Goal: Transaction & Acquisition: Purchase product/service

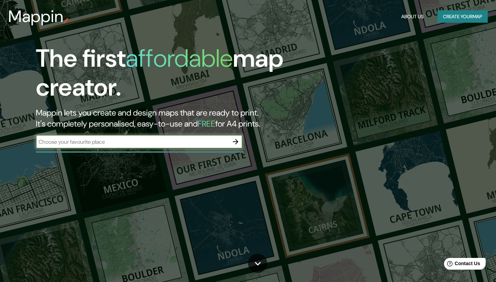
click at [184, 140] on input "text" at bounding box center [132, 142] width 193 height 8
type input "san rafael"
click at [452, 10] on div "Mappin About Us Create your map" at bounding box center [248, 17] width 496 height 22
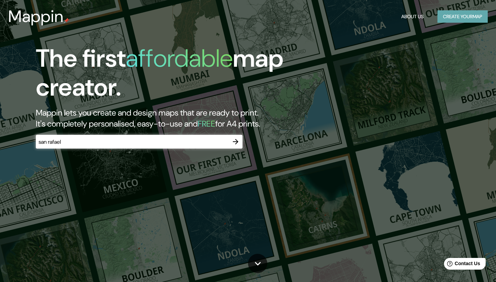
click at [453, 11] on button "Create your map" at bounding box center [462, 16] width 50 height 13
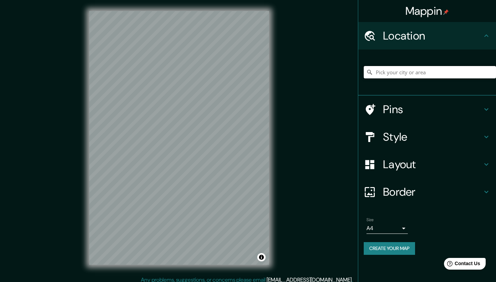
click at [386, 74] on input "Pick your city or area" at bounding box center [430, 72] width 132 height 12
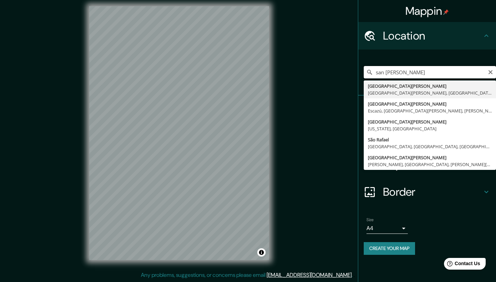
scroll to position [5, 0]
type input "San Rafael, El Espinar, provincia de Segovia, España"
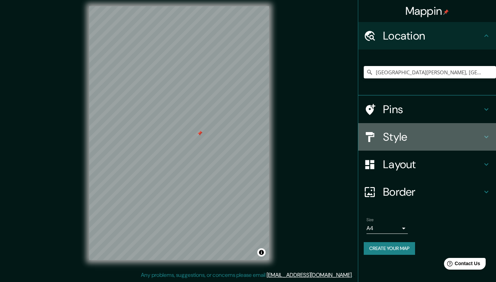
click at [405, 139] on h4 "Style" at bounding box center [432, 137] width 99 height 14
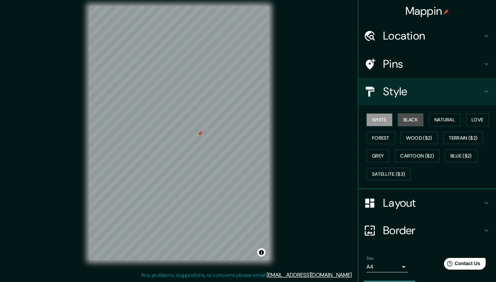
click at [411, 121] on button "Black" at bounding box center [411, 120] width 26 height 13
click at [446, 118] on button "Natural" at bounding box center [445, 120] width 32 height 13
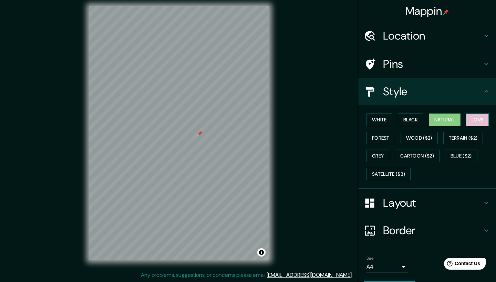
click at [477, 117] on button "Love" at bounding box center [477, 120] width 23 height 13
click at [388, 136] on button "Forest" at bounding box center [380, 138] width 29 height 13
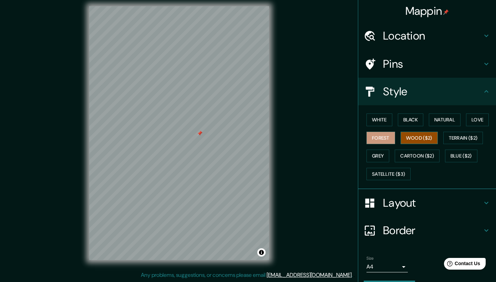
click at [417, 136] on button "Wood ($2)" at bounding box center [419, 138] width 37 height 13
click at [419, 150] on button "Cartoon ($2)" at bounding box center [417, 156] width 45 height 13
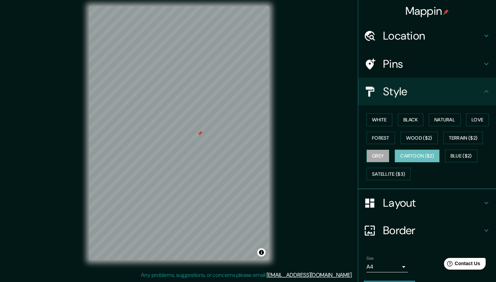
click at [377, 156] on button "Grey" at bounding box center [377, 156] width 23 height 13
click at [381, 124] on button "White" at bounding box center [379, 120] width 26 height 13
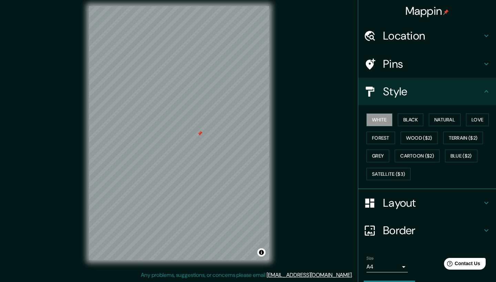
click at [393, 196] on h4 "Layout" at bounding box center [432, 203] width 99 height 14
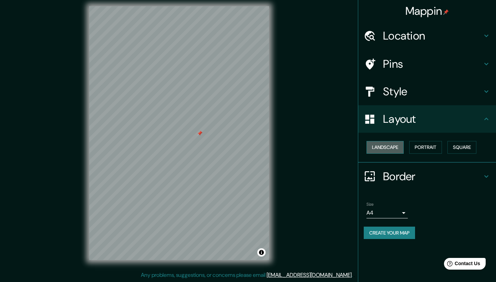
click at [392, 151] on button "Landscape" at bounding box center [384, 147] width 37 height 13
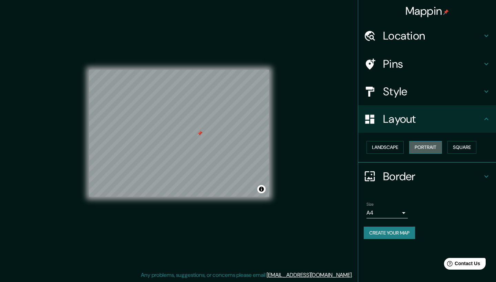
click at [422, 145] on button "Portrait" at bounding box center [425, 147] width 33 height 13
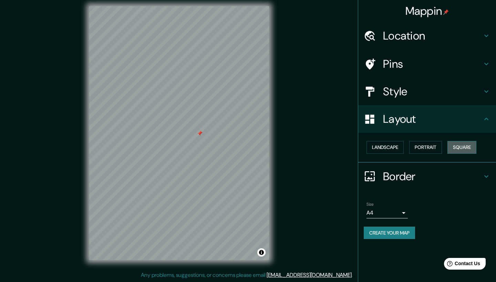
click at [475, 141] on button "Square" at bounding box center [461, 147] width 29 height 13
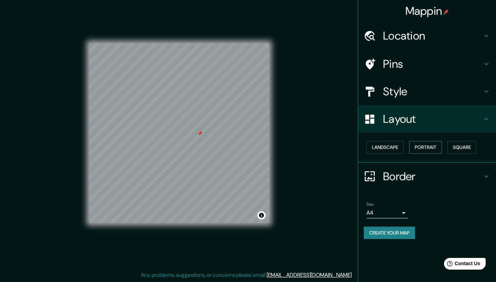
click at [439, 146] on button "Portrait" at bounding box center [425, 147] width 33 height 13
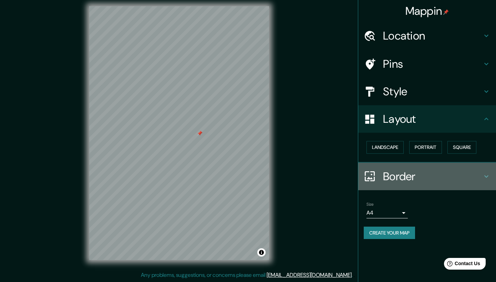
click at [411, 173] on h4 "Border" at bounding box center [432, 177] width 99 height 14
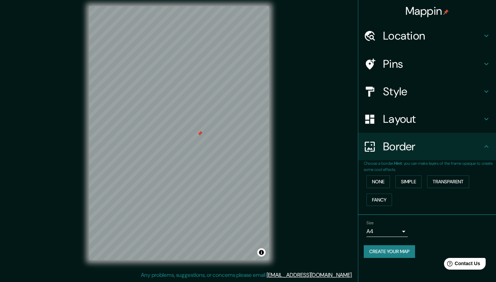
click at [404, 64] on h4 "Pins" at bounding box center [432, 64] width 99 height 14
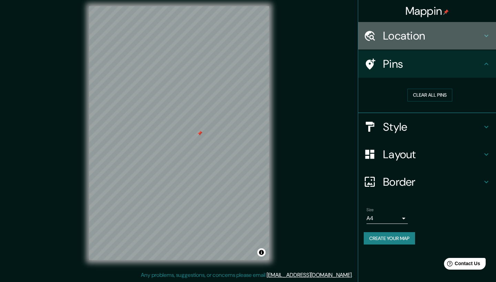
click at [406, 43] on div "Location" at bounding box center [427, 36] width 138 height 28
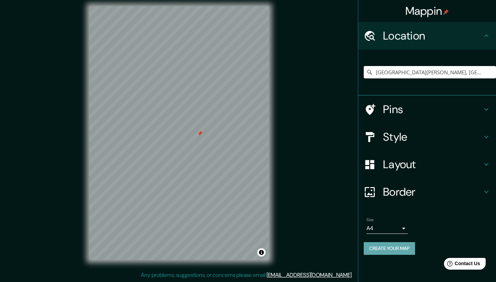
click at [385, 245] on button "Create your map" at bounding box center [389, 248] width 51 height 13
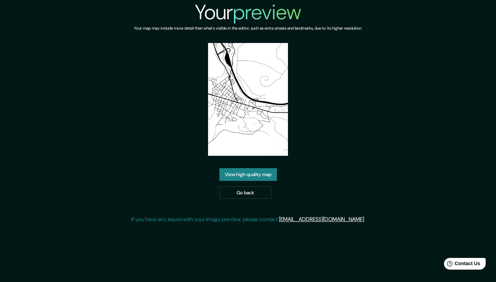
click at [245, 171] on link "View high quality map" at bounding box center [248, 174] width 58 height 13
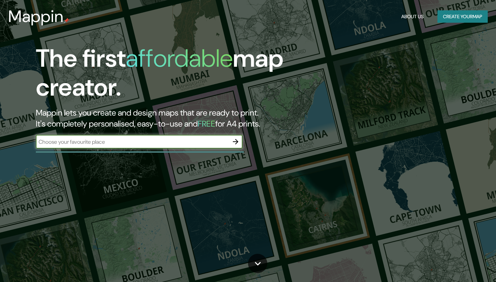
click at [155, 143] on input "text" at bounding box center [132, 142] width 193 height 8
type input "san rafael"
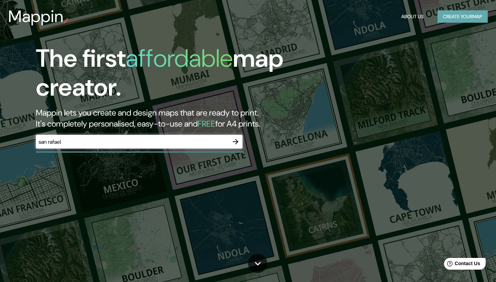
click at [473, 18] on button "Create your map" at bounding box center [462, 16] width 50 height 13
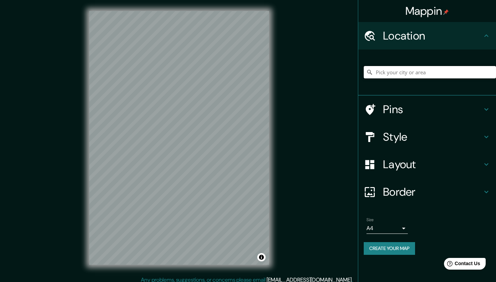
click at [425, 69] on input "Pick your city or area" at bounding box center [430, 72] width 132 height 12
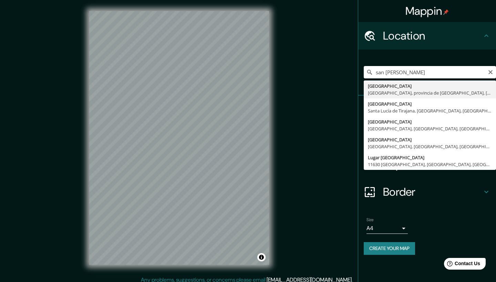
type input "San Rafael, El Espinar, provincia de Segovia, España"
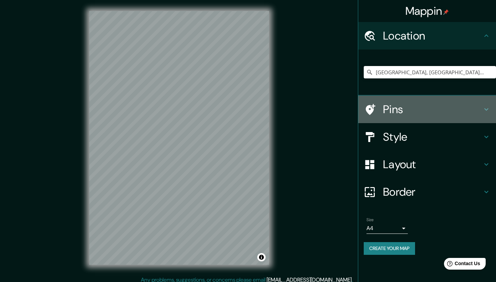
click at [406, 110] on h4 "Pins" at bounding box center [432, 110] width 99 height 14
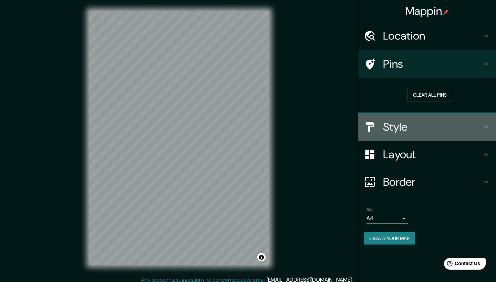
click at [403, 122] on h4 "Style" at bounding box center [432, 127] width 99 height 14
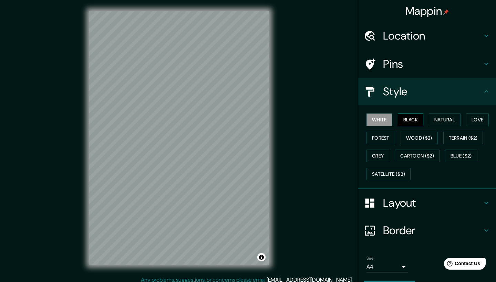
click at [415, 116] on button "Black" at bounding box center [411, 120] width 26 height 13
click at [442, 117] on button "Natural" at bounding box center [445, 120] width 32 height 13
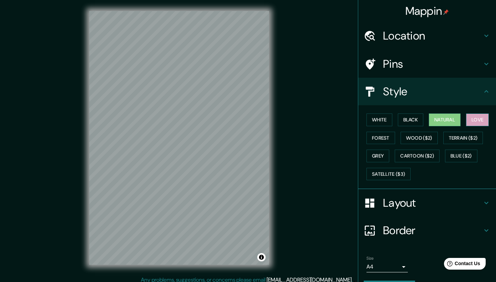
click at [483, 114] on button "Love" at bounding box center [477, 120] width 23 height 13
click at [468, 137] on button "Terrain ($2)" at bounding box center [463, 138] width 40 height 13
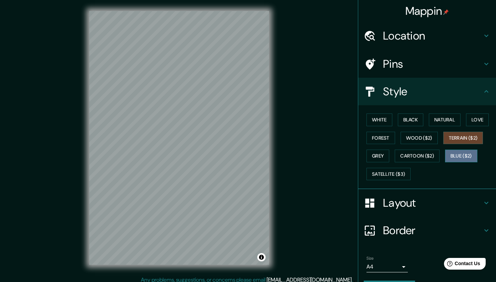
click at [465, 151] on button "Blue ($2)" at bounding box center [461, 156] width 32 height 13
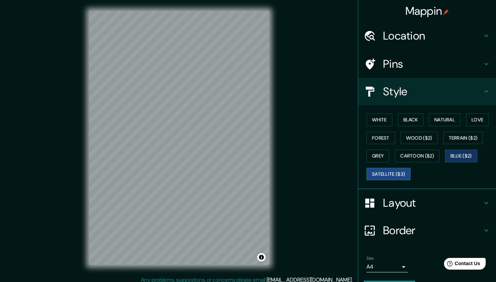
click at [397, 173] on button "Satellite ($3)" at bounding box center [388, 174] width 44 height 13
click at [390, 137] on button "Forest" at bounding box center [380, 138] width 29 height 13
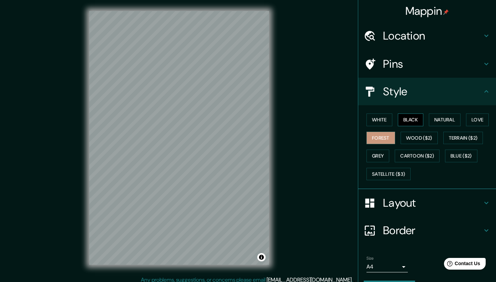
click at [416, 121] on button "Black" at bounding box center [411, 120] width 26 height 13
click at [380, 115] on button "White" at bounding box center [379, 120] width 26 height 13
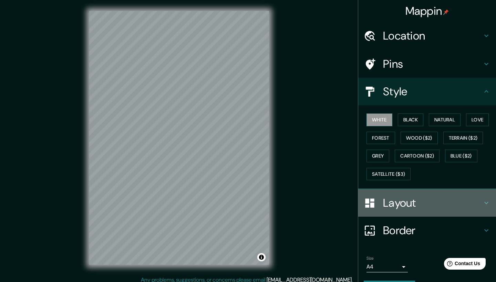
click at [389, 205] on h4 "Layout" at bounding box center [432, 203] width 99 height 14
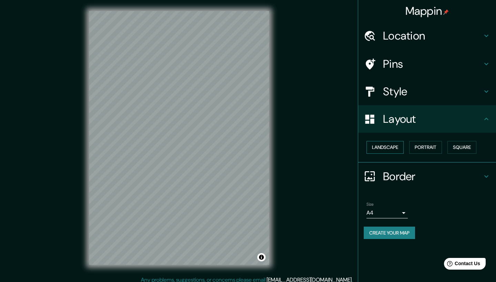
click at [395, 142] on button "Landscape" at bounding box center [384, 147] width 37 height 13
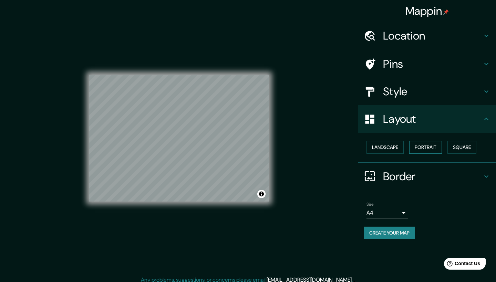
click at [427, 144] on button "Portrait" at bounding box center [425, 147] width 33 height 13
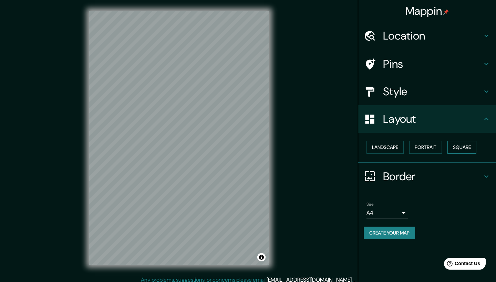
click at [468, 143] on button "Square" at bounding box center [461, 147] width 29 height 13
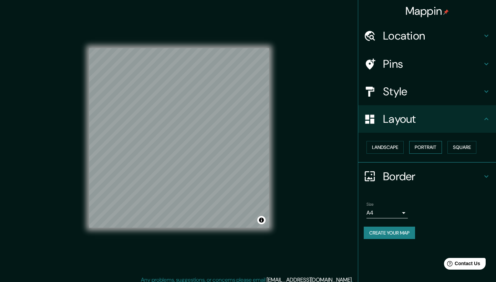
click at [437, 145] on button "Portrait" at bounding box center [425, 147] width 33 height 13
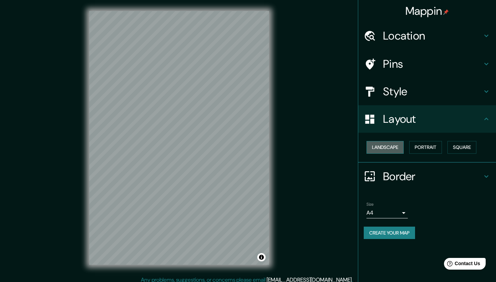
click at [391, 145] on button "Landscape" at bounding box center [384, 147] width 37 height 13
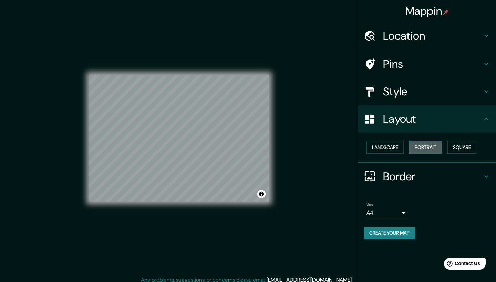
click at [418, 144] on button "Portrait" at bounding box center [425, 147] width 33 height 13
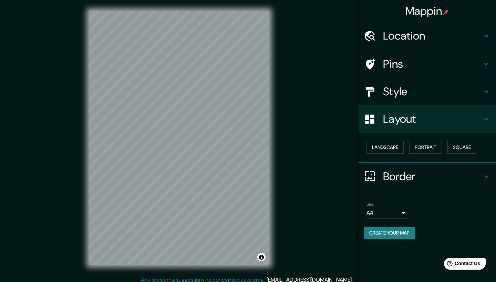
click at [414, 160] on div "Landscape Portrait Square" at bounding box center [427, 148] width 138 height 30
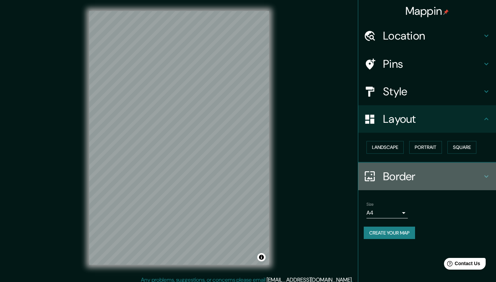
click at [406, 179] on h4 "Border" at bounding box center [432, 177] width 99 height 14
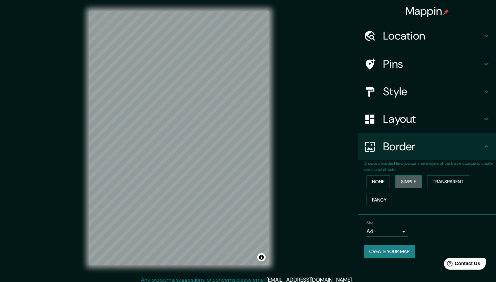
click at [418, 185] on button "Simple" at bounding box center [408, 182] width 26 height 13
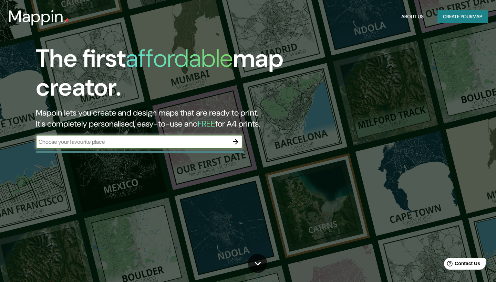
click at [135, 142] on input "text" at bounding box center [132, 142] width 193 height 8
click at [458, 11] on button "Create your map" at bounding box center [462, 16] width 50 height 13
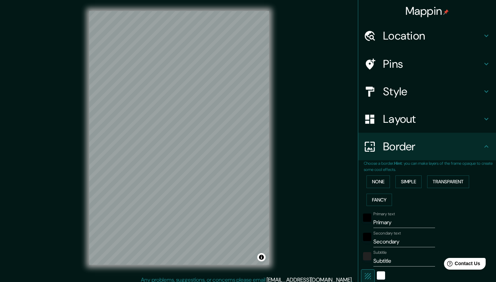
click at [418, 32] on h4 "Location" at bounding box center [432, 36] width 99 height 14
type input "46"
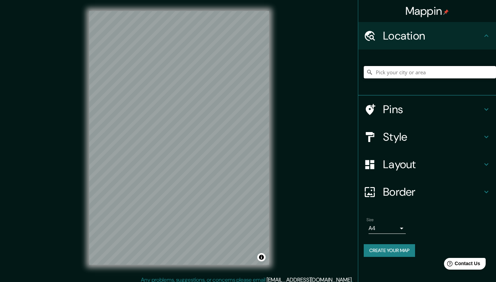
click at [406, 69] on input "Pick your city or area" at bounding box center [430, 72] width 132 height 12
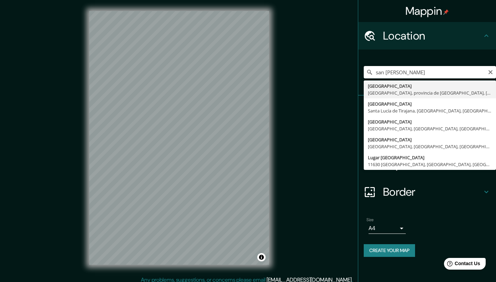
type input "San Rafael, El Espinar, provincia de Segovia, España"
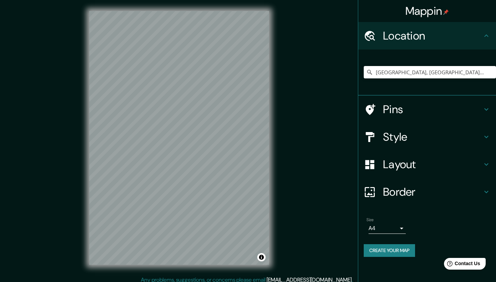
click at [404, 108] on h4 "Pins" at bounding box center [432, 110] width 99 height 14
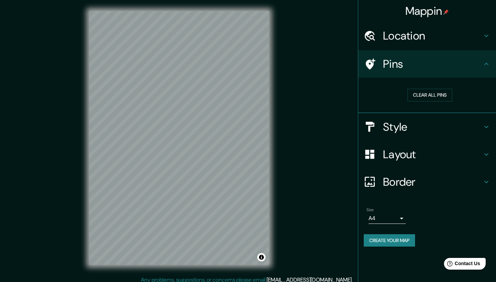
click at [400, 122] on h4 "Style" at bounding box center [432, 127] width 99 height 14
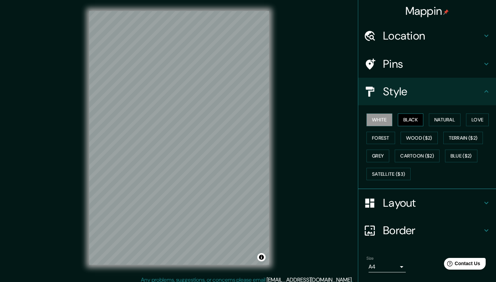
click at [416, 117] on button "Black" at bounding box center [411, 120] width 26 height 13
click at [442, 116] on button "Natural" at bounding box center [445, 120] width 32 height 13
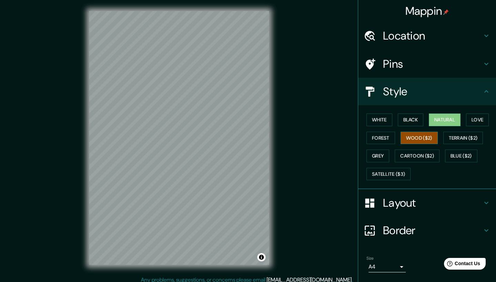
click at [425, 132] on button "Wood ($2)" at bounding box center [419, 138] width 37 height 13
click at [392, 120] on button "White" at bounding box center [379, 120] width 26 height 13
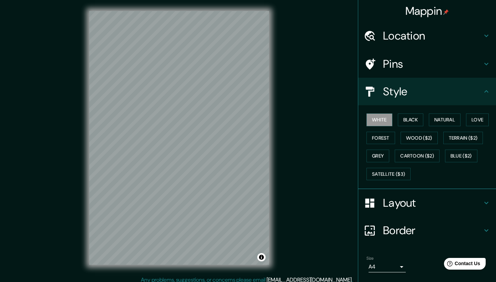
click at [399, 193] on div "Layout" at bounding box center [427, 203] width 138 height 28
type input "46"
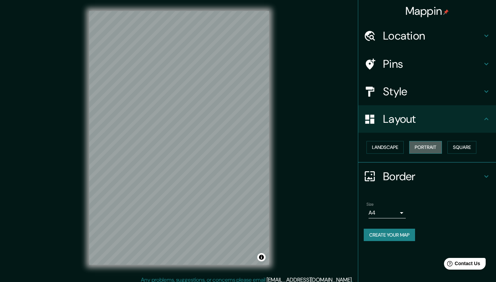
click at [427, 147] on button "Portrait" at bounding box center [425, 147] width 33 height 13
click at [381, 176] on div at bounding box center [373, 176] width 19 height 12
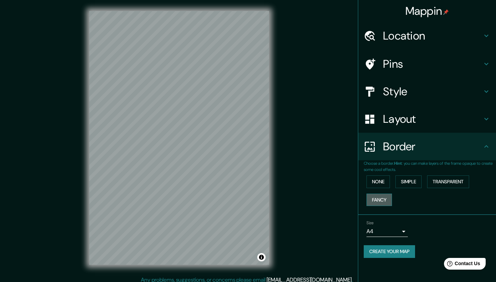
click at [379, 200] on button "Fancy" at bounding box center [378, 200] width 25 height 13
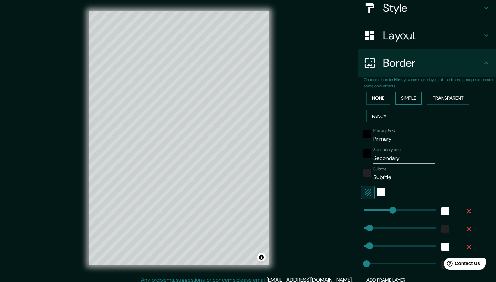
scroll to position [86, 0]
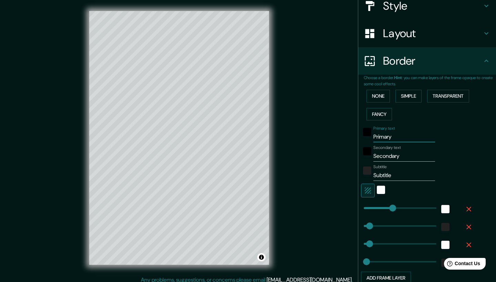
click at [388, 136] on input "Primary" at bounding box center [404, 137] width 62 height 11
type input "S"
type input "209"
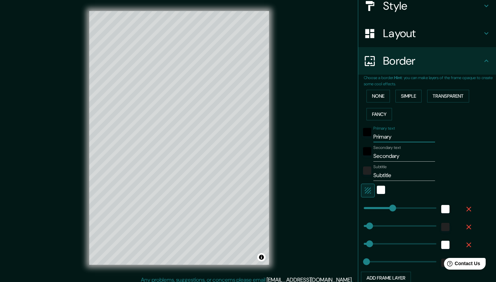
type input "42"
type input "21"
type input "Sa"
type input "209"
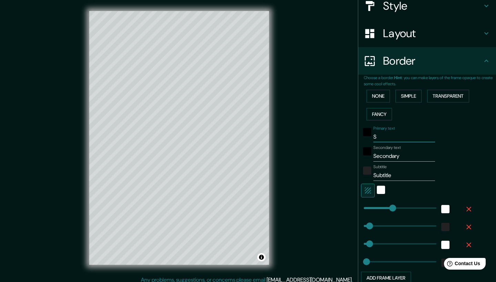
type input "42"
type input "21"
type input "San"
type input "209"
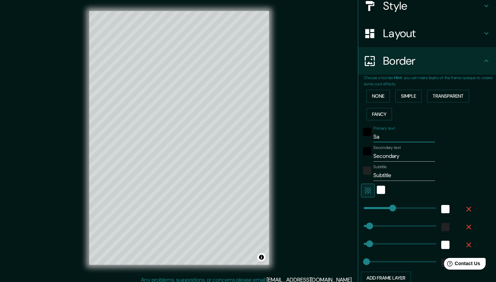
type input "42"
type input "21"
type input "San"
type input "209"
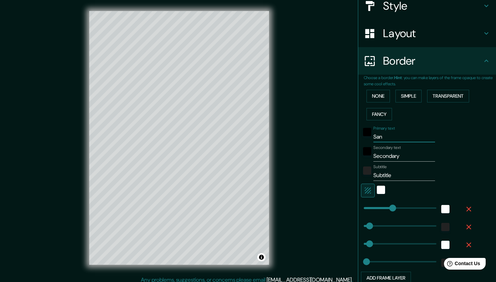
type input "42"
type input "21"
type input "San r"
type input "209"
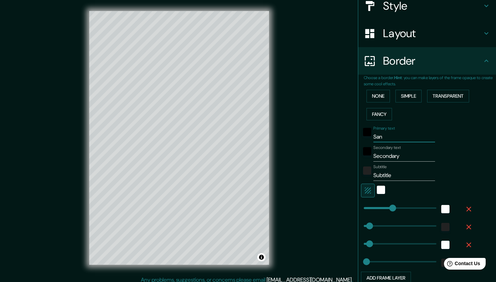
type input "42"
type input "21"
type input "San ra"
type input "209"
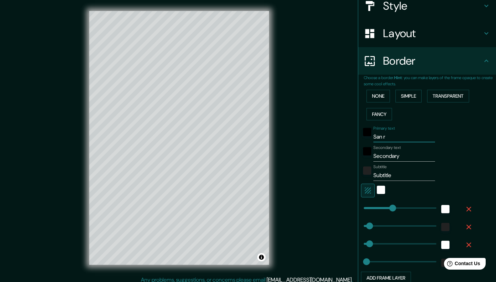
type input "42"
type input "21"
type input "San raf"
type input "209"
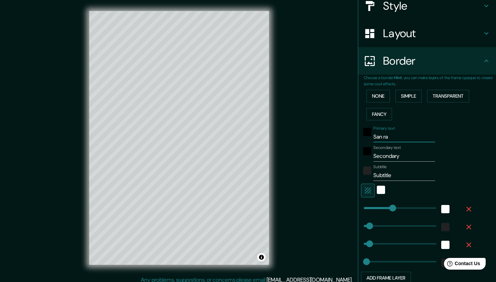
type input "42"
type input "21"
type input "San rafa"
type input "209"
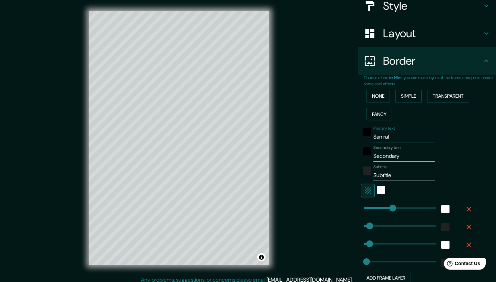
type input "42"
type input "21"
type input "San rafae"
type input "209"
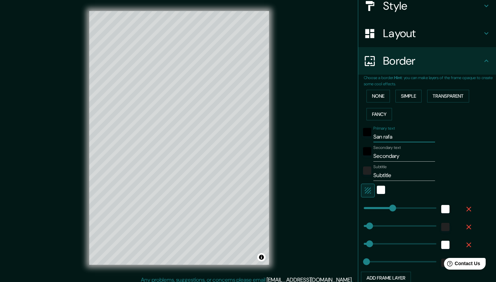
type input "42"
type input "21"
type input "San rafael"
type input "209"
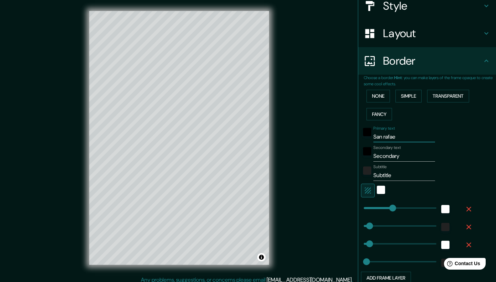
type input "42"
type input "21"
click at [387, 133] on input "San rafael" at bounding box center [404, 137] width 62 height 11
type input "San afael"
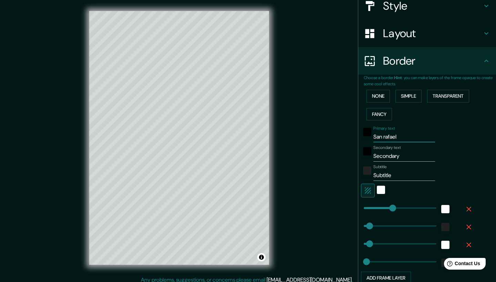
type input "209"
type input "42"
type input "21"
type input "San Rafael"
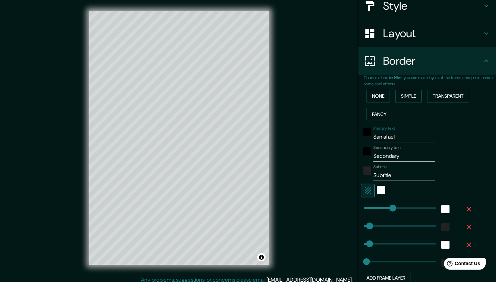
type input "209"
type input "42"
type input "21"
type input "San Rafael"
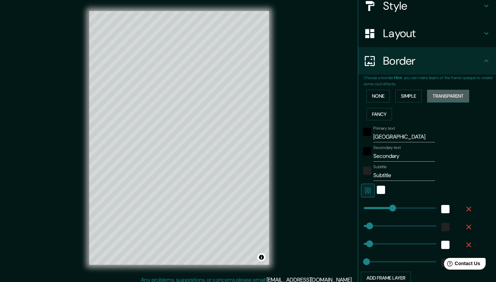
click at [447, 96] on button "Transparent" at bounding box center [448, 96] width 42 height 13
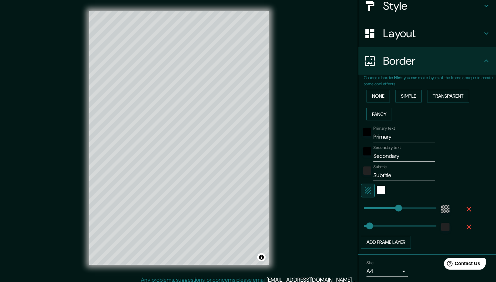
click at [391, 112] on button "Fancy" at bounding box center [378, 114] width 25 height 13
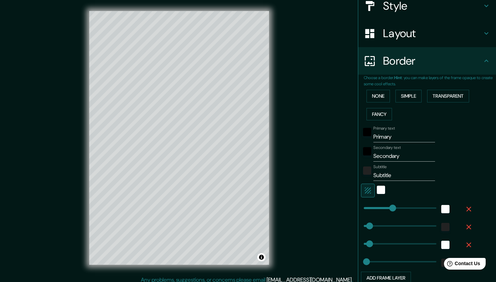
click at [389, 134] on input "Primary" at bounding box center [404, 137] width 62 height 11
type input "S"
type input "209"
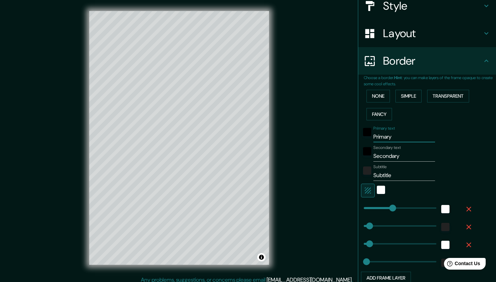
type input "42"
type input "21"
type input "Sa"
type input "209"
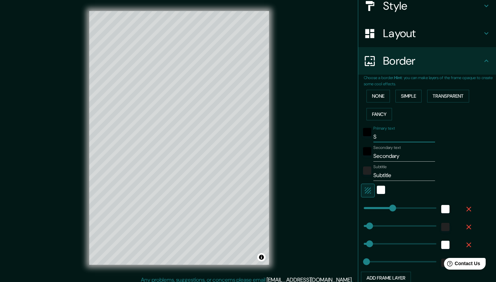
type input "42"
type input "21"
type input "San"
type input "209"
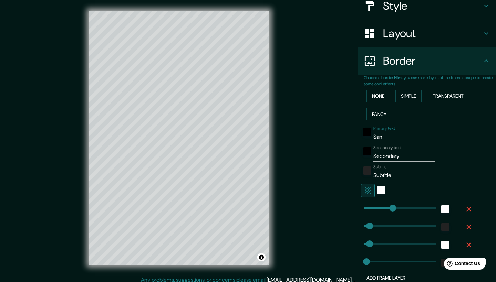
type input "42"
type input "21"
type input "San"
type input "209"
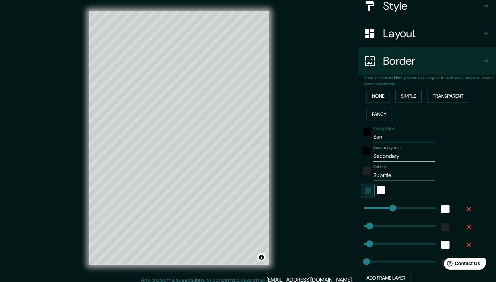
type input "42"
type input "21"
type input "San R"
type input "209"
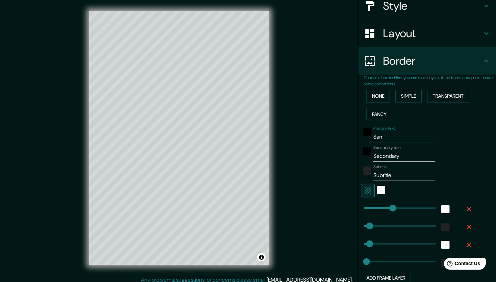
type input "42"
type input "21"
type input "San Ra"
type input "209"
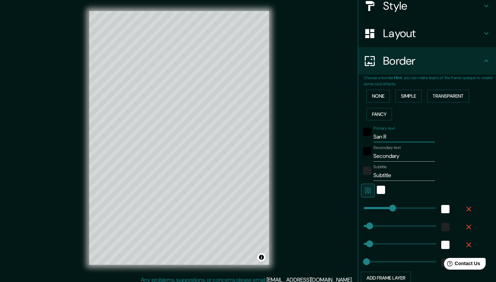
type input "42"
type input "21"
type input "San Raf"
type input "209"
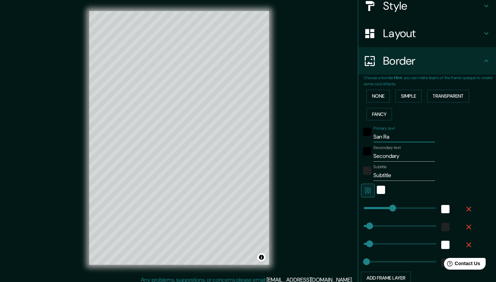
type input "42"
type input "21"
type input "San Rafa"
type input "209"
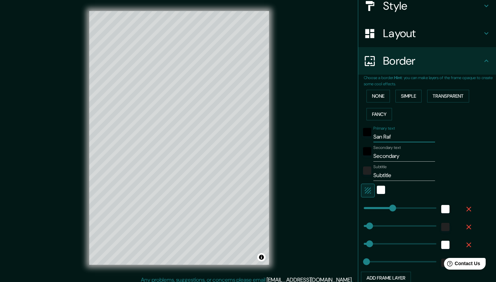
type input "42"
type input "21"
type input "San Rafae"
type input "209"
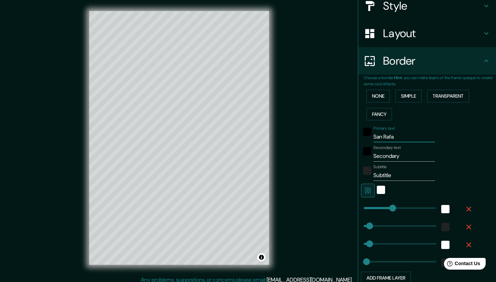
type input "42"
type input "21"
type input "San Rafael"
type input "209"
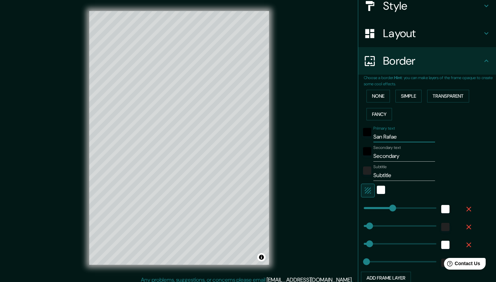
type input "42"
type input "21"
type input "San Rafael"
click at [385, 154] on input "Secondary" at bounding box center [404, 156] width 62 height 11
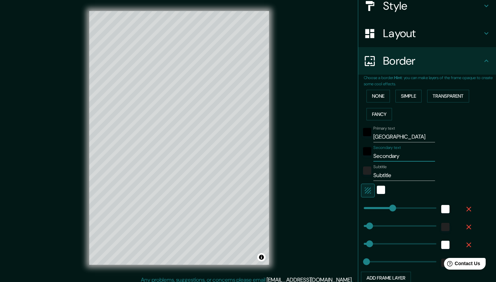
click at [385, 154] on input "Secondary" at bounding box center [404, 156] width 62 height 11
type input "s"
type input "209"
type input "42"
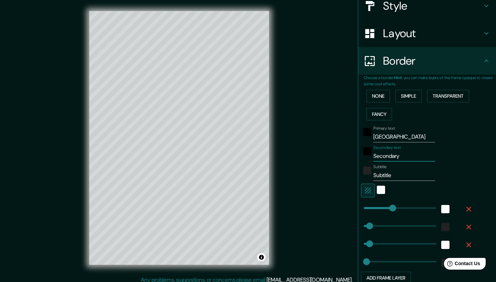
type input "21"
type input "se"
type input "209"
type input "42"
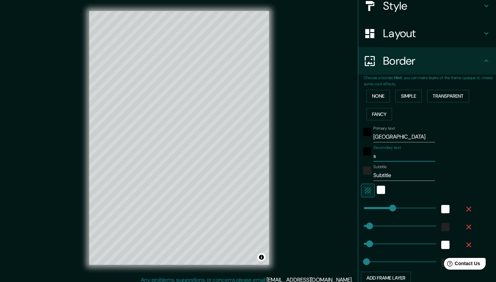
type input "21"
type input "seg"
type input "209"
type input "42"
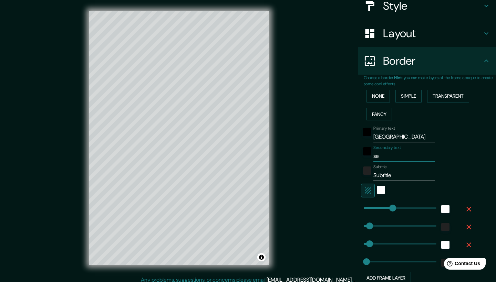
type input "21"
type input "sego"
type input "209"
type input "42"
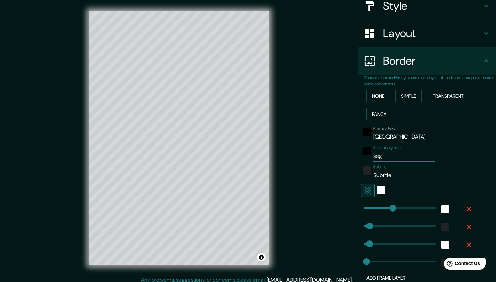
type input "21"
type input "segov"
type input "209"
type input "42"
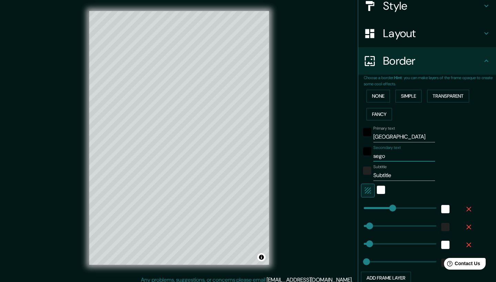
type input "21"
type input "segovi"
type input "209"
type input "42"
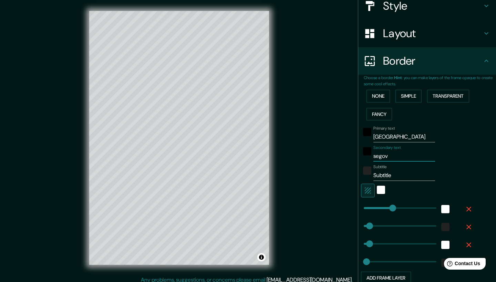
type input "21"
type input "segovis"
type input "209"
type input "42"
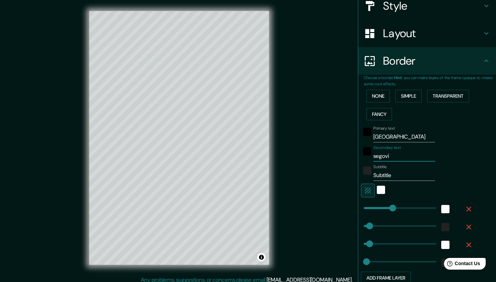
type input "21"
type input "segovi"
type input "209"
type input "42"
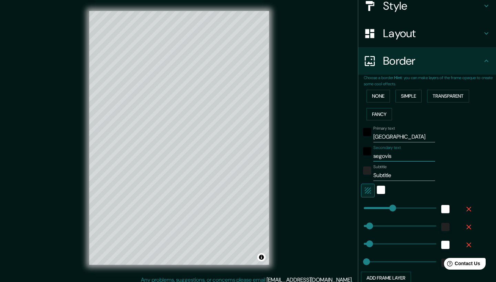
type input "21"
type input "segovi"
click at [396, 174] on input "Subtitle" at bounding box center [404, 175] width 62 height 11
drag, startPoint x: 396, startPoint y: 174, endPoint x: 375, endPoint y: 174, distance: 20.7
click at [375, 174] on input "Subtitle" at bounding box center [404, 175] width 62 height 11
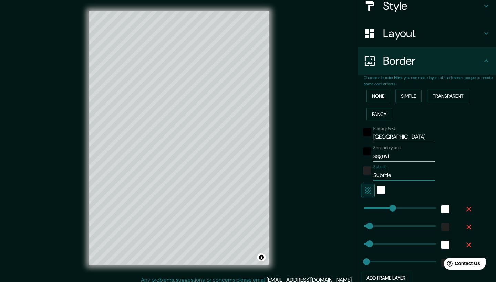
type input "S"
type input "209"
type input "42"
type input "21"
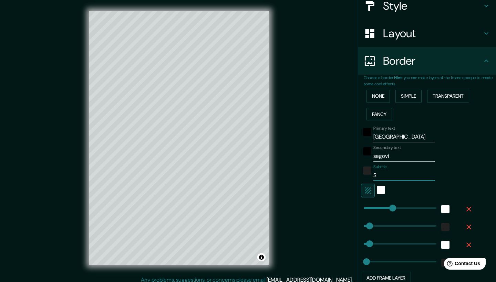
type input "209"
type input "42"
type input "21"
click at [393, 151] on input "segovi" at bounding box center [404, 156] width 62 height 11
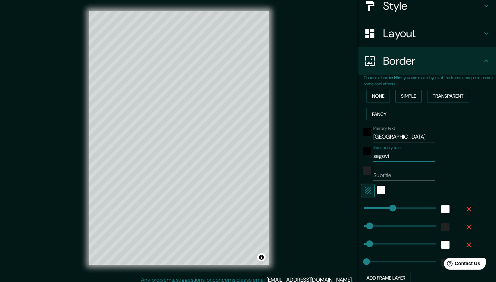
click at [393, 151] on input "segovi" at bounding box center [404, 156] width 62 height 11
type input "S"
type input "209"
type input "42"
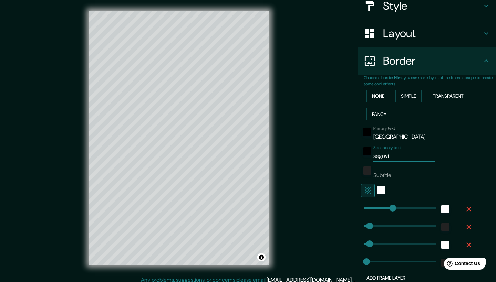
type input "21"
type input "Se"
type input "209"
type input "42"
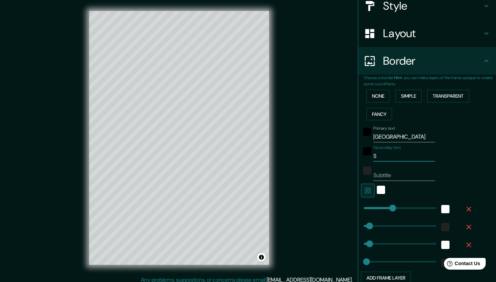
type input "21"
type input "Seg"
type input "209"
type input "42"
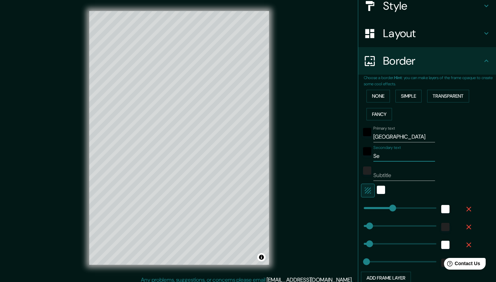
type input "21"
type input "Sego"
type input "209"
type input "42"
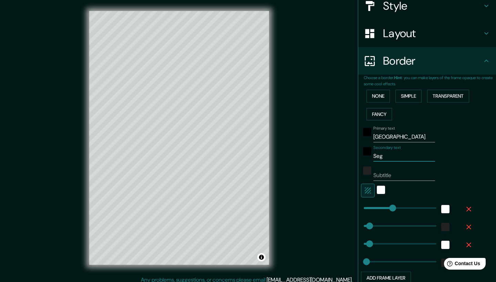
type input "21"
type input "Segov"
type input "209"
type input "42"
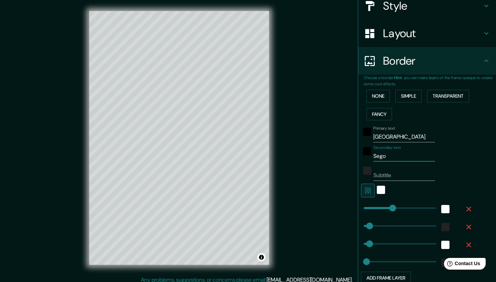
type input "21"
type input "Segovi"
type input "209"
type input "42"
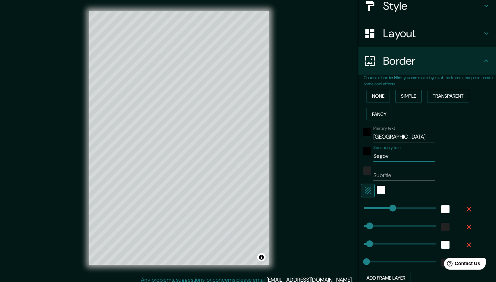
type input "21"
type input "Segovia"
click at [396, 175] on input "Subtitle" at bounding box center [404, 175] width 62 height 11
click at [386, 154] on input "Segovia" at bounding box center [404, 156] width 62 height 11
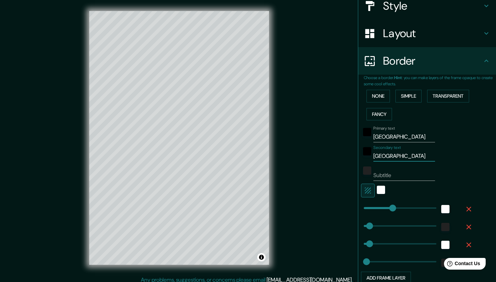
click at [386, 154] on input "Segovia" at bounding box center [404, 156] width 62 height 11
click at [387, 174] on input "Subtitle" at bounding box center [404, 175] width 62 height 11
paste input "Segovia"
click at [385, 154] on input "Segovia" at bounding box center [404, 156] width 62 height 11
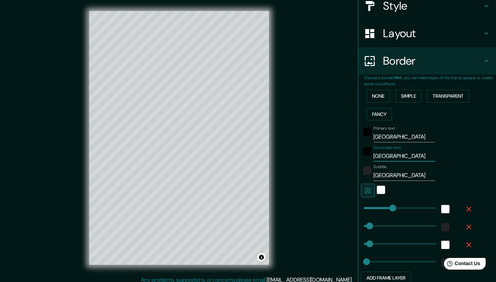
click at [385, 154] on input "Segovia" at bounding box center [404, 156] width 62 height 11
click at [494, 149] on div "Primary text San Rafael Secondary text Subtitle Segovia Add frame layer" at bounding box center [430, 204] width 132 height 162
click at [408, 175] on input "Segovia" at bounding box center [404, 175] width 62 height 11
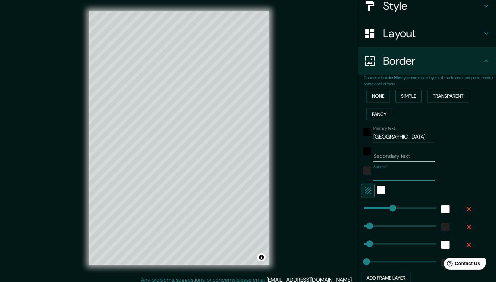
click at [407, 155] on input "Secondary text" at bounding box center [404, 156] width 62 height 11
paste input "Segovia"
drag, startPoint x: 396, startPoint y: 206, endPoint x: 457, endPoint y: 206, distance: 61.0
drag, startPoint x: 437, startPoint y: 207, endPoint x: 382, endPoint y: 208, distance: 54.8
drag, startPoint x: 382, startPoint y: 207, endPoint x: 396, endPoint y: 206, distance: 14.1
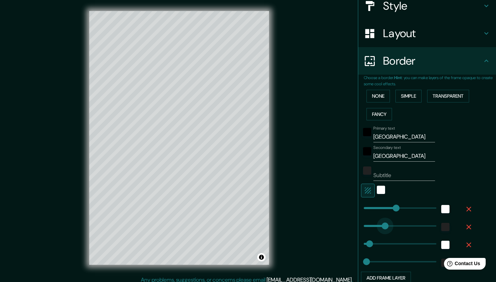
drag, startPoint x: 369, startPoint y: 221, endPoint x: 400, endPoint y: 219, distance: 30.4
drag, startPoint x: 399, startPoint y: 219, endPoint x: 367, endPoint y: 223, distance: 32.6
drag, startPoint x: 376, startPoint y: 222, endPoint x: 358, endPoint y: 225, distance: 18.1
drag, startPoint x: 364, startPoint y: 224, endPoint x: 369, endPoint y: 224, distance: 4.5
drag, startPoint x: 370, startPoint y: 262, endPoint x: 360, endPoint y: 262, distance: 9.6
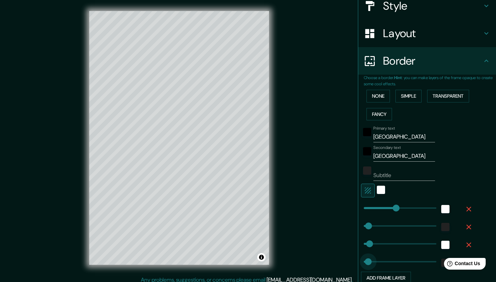
drag, startPoint x: 364, startPoint y: 258, endPoint x: 368, endPoint y: 258, distance: 4.5
drag, startPoint x: 368, startPoint y: 258, endPoint x: 359, endPoint y: 257, distance: 9.3
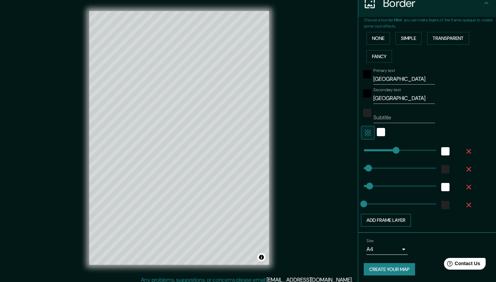
scroll to position [143, 0]
drag, startPoint x: 406, startPoint y: 222, endPoint x: 427, endPoint y: 178, distance: 49.1
click at [427, 178] on div "Primary text San Rafael Secondary text Segovia Subtitle Add frame layer" at bounding box center [419, 147] width 110 height 162
click at [384, 269] on button "Create your map" at bounding box center [389, 270] width 51 height 13
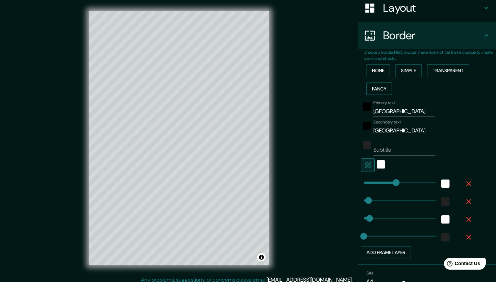
scroll to position [113, 0]
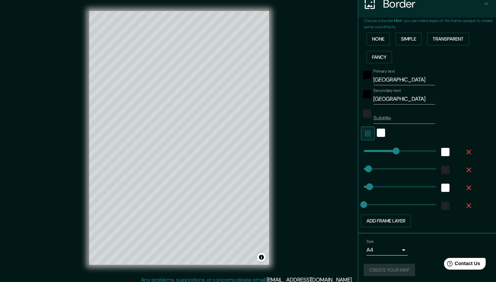
click at [383, 267] on div "Create your map" at bounding box center [427, 270] width 127 height 13
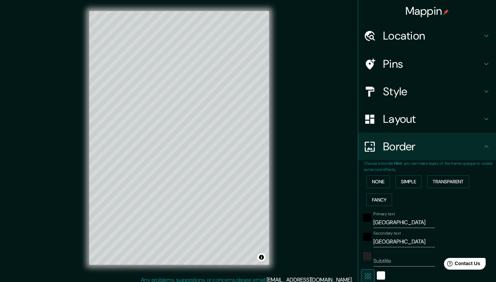
scroll to position [0, 0]
click at [381, 272] on div "white" at bounding box center [381, 276] width 8 height 8
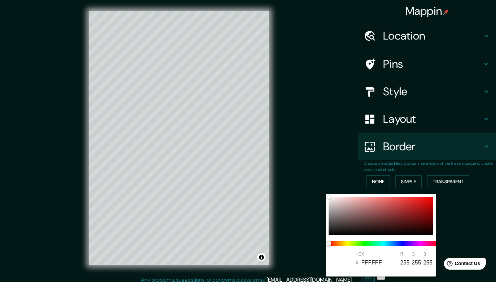
click at [280, 216] on div at bounding box center [248, 141] width 496 height 282
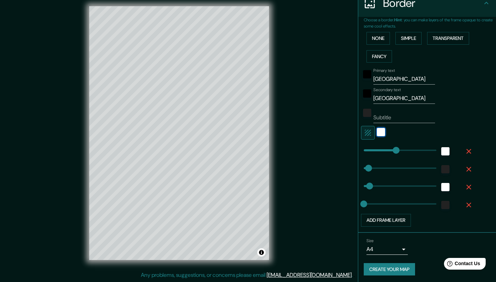
scroll to position [143, 0]
click at [403, 268] on button "Create your map" at bounding box center [389, 270] width 51 height 13
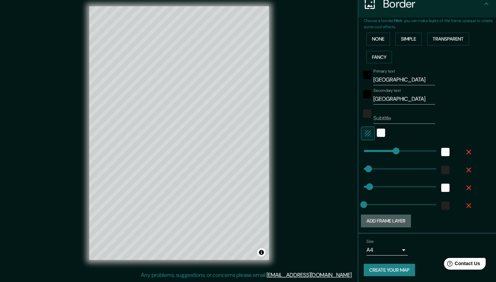
click at [402, 217] on button "Add frame layer" at bounding box center [386, 221] width 50 height 13
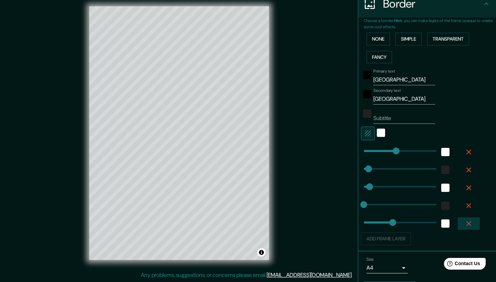
click at [470, 223] on icon "button" at bounding box center [468, 223] width 5 height 5
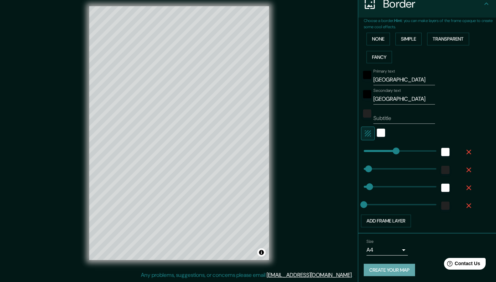
click at [394, 269] on button "Create your map" at bounding box center [389, 270] width 51 height 13
click at [394, 269] on div "Create your map" at bounding box center [427, 270] width 127 height 13
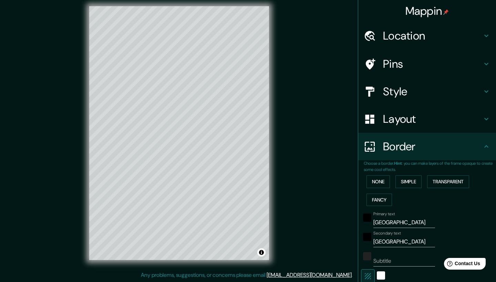
scroll to position [0, 0]
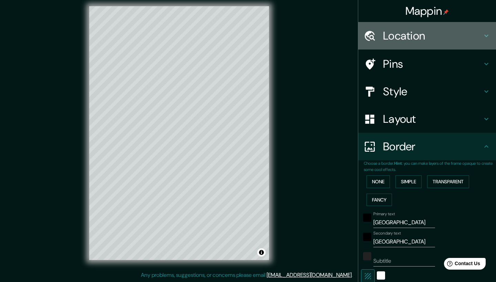
click at [422, 38] on h4 "Location" at bounding box center [432, 36] width 99 height 14
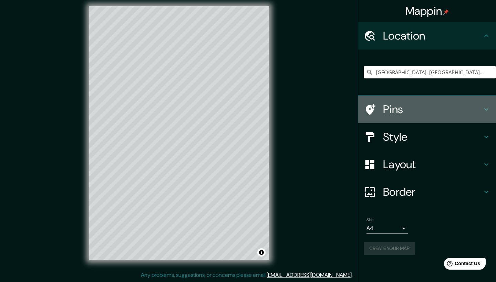
click at [396, 110] on h4 "Pins" at bounding box center [432, 110] width 99 height 14
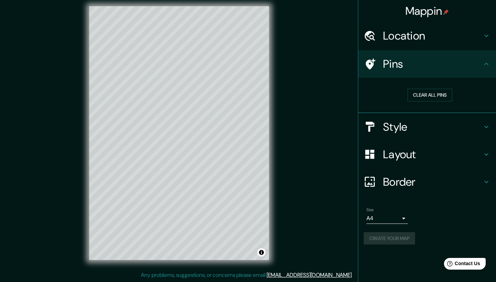
click at [396, 120] on h4 "Style" at bounding box center [432, 127] width 99 height 14
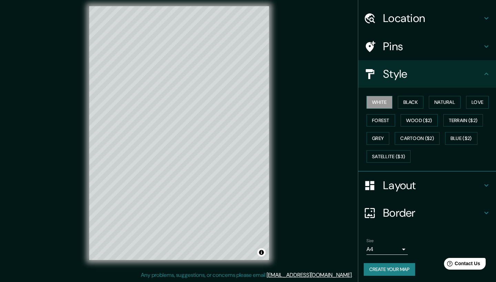
scroll to position [17, 0]
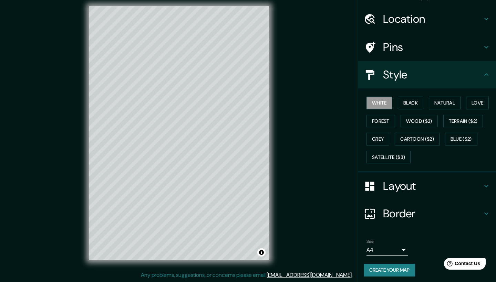
click at [386, 261] on div "Size A4 single Create your map" at bounding box center [427, 260] width 127 height 46
click at [381, 253] on body "Mappin Location San Rafael, El Espinar, provincia de Segovia, España Pins Style…" at bounding box center [248, 136] width 496 height 282
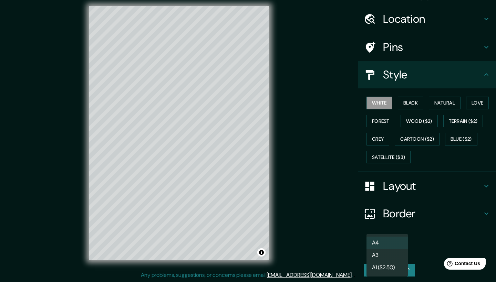
drag, startPoint x: 387, startPoint y: 262, endPoint x: 387, endPoint y: 254, distance: 7.9
click at [387, 254] on ul "A4 A3 A1 ($2.50)" at bounding box center [386, 255] width 41 height 43
click at [387, 254] on li "A3" at bounding box center [386, 255] width 41 height 12
click at [387, 245] on body "Mappin Location San Rafael, El Espinar, provincia de Segovia, España Pins Style…" at bounding box center [248, 136] width 496 height 282
click at [382, 243] on li "A4" at bounding box center [386, 243] width 41 height 12
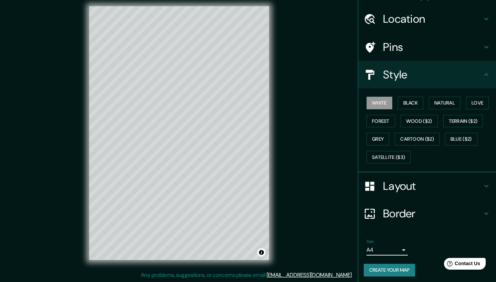
click at [385, 271] on button "Create your map" at bounding box center [389, 270] width 51 height 13
click at [386, 271] on button "Create your map" at bounding box center [389, 270] width 51 height 13
click at [405, 200] on div "Border" at bounding box center [427, 214] width 138 height 28
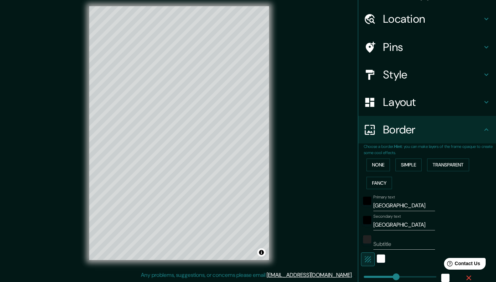
click at [397, 223] on input "Segovia" at bounding box center [404, 225] width 62 height 11
click at [398, 244] on input "Subtitle" at bounding box center [404, 244] width 62 height 11
click at [398, 228] on input "Secondary text" at bounding box center [404, 225] width 62 height 11
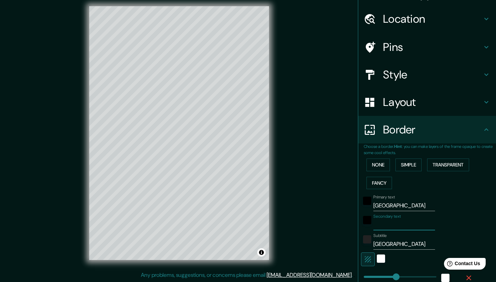
click at [469, 226] on div "Secondary text" at bounding box center [417, 222] width 113 height 17
click at [416, 227] on input "Secondary text" at bounding box center [404, 225] width 62 height 11
click at [410, 245] on input "Castilla y León" at bounding box center [404, 244] width 62 height 11
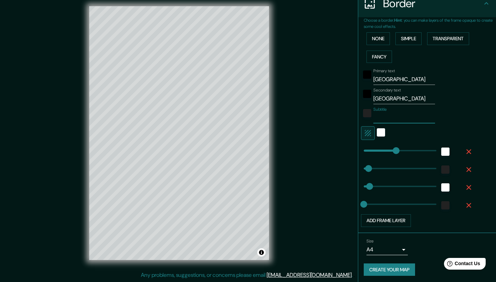
scroll to position [143, 0]
click at [392, 267] on button "Create your map" at bounding box center [389, 270] width 51 height 13
click at [401, 269] on button "Create your map" at bounding box center [389, 270] width 51 height 13
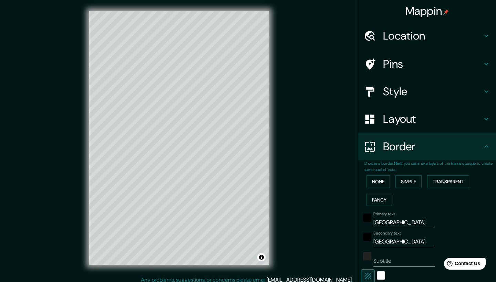
scroll to position [0, 0]
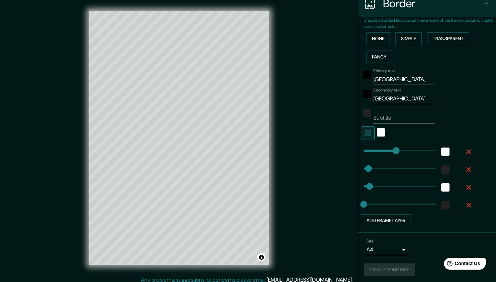
click at [389, 265] on div "Create your map" at bounding box center [427, 270] width 127 height 13
click at [389, 268] on div "Create your map" at bounding box center [427, 270] width 127 height 13
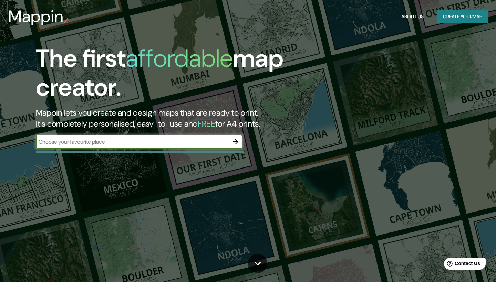
click at [464, 17] on button "Create your map" at bounding box center [462, 16] width 50 height 13
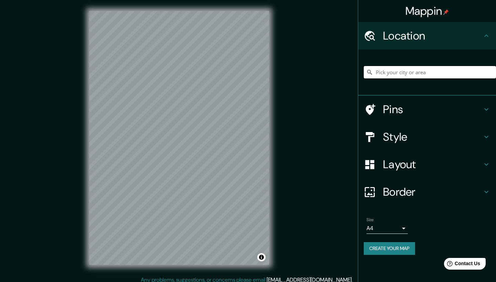
click at [393, 68] on input "Pick your city or area" at bounding box center [430, 72] width 132 height 12
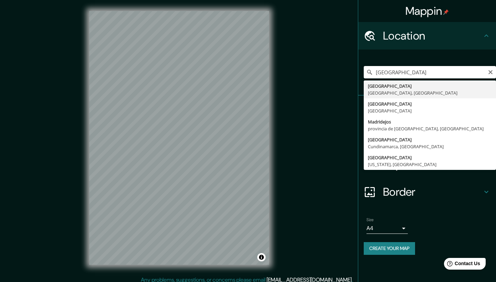
type input "Madrid, Madrid, España"
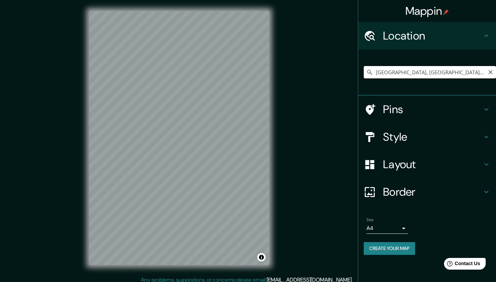
click at [412, 71] on input "Madrid, Madrid, España" at bounding box center [430, 72] width 132 height 12
drag, startPoint x: 460, startPoint y: 73, endPoint x: 316, endPoint y: 71, distance: 144.0
click at [316, 71] on div "Mappin Location Madrid, Madrid, España Pins Style Layout Border Choose a border…" at bounding box center [248, 143] width 496 height 287
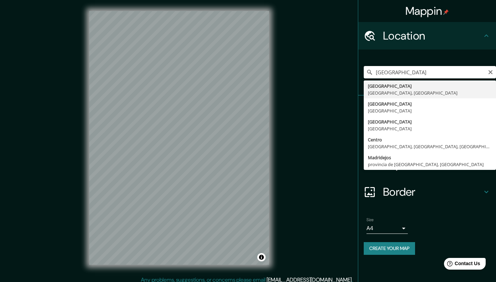
type input "Madrid, Madrid, España"
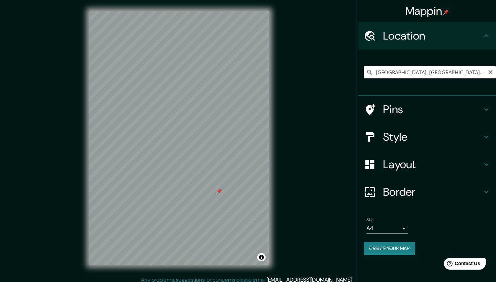
click at [431, 70] on input "Madrid, Madrid, España" at bounding box center [430, 72] width 132 height 12
click at [491, 73] on icon "Clear" at bounding box center [490, 72] width 4 height 4
click at [446, 71] on input "Pick your city or area" at bounding box center [430, 72] width 132 height 12
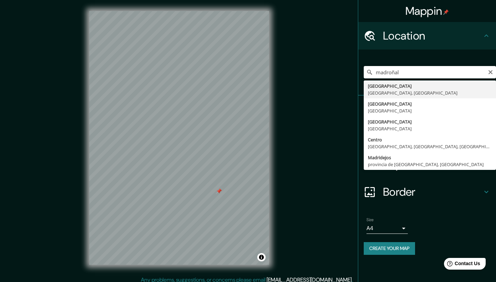
drag, startPoint x: 435, startPoint y: 77, endPoint x: 428, endPoint y: 87, distance: 11.8
type input "Madrid, Madrid, España"
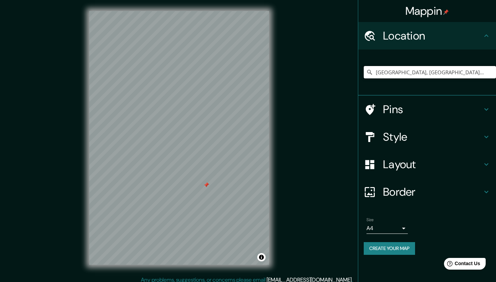
click at [206, 185] on div at bounding box center [207, 186] width 6 height 6
click at [399, 94] on div "Madrid, Madrid, España" at bounding box center [427, 73] width 138 height 46
click at [395, 107] on h4 "Pins" at bounding box center [432, 110] width 99 height 14
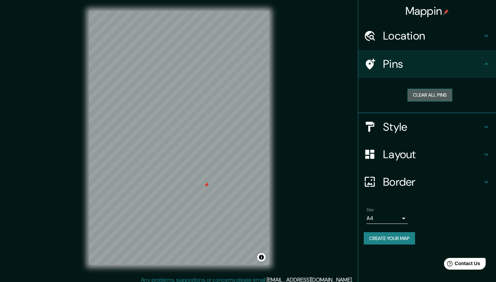
click at [432, 98] on button "Clear all pins" at bounding box center [429, 95] width 45 height 13
click at [399, 161] on div "Layout" at bounding box center [427, 155] width 138 height 28
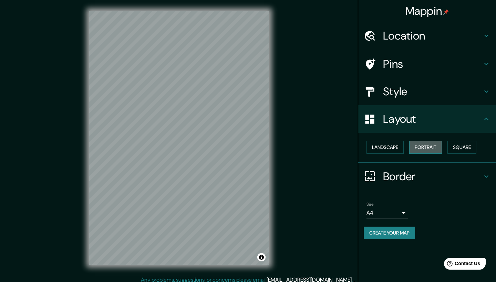
click at [425, 149] on button "Portrait" at bounding box center [425, 147] width 33 height 13
click at [405, 174] on h4 "Border" at bounding box center [432, 177] width 99 height 14
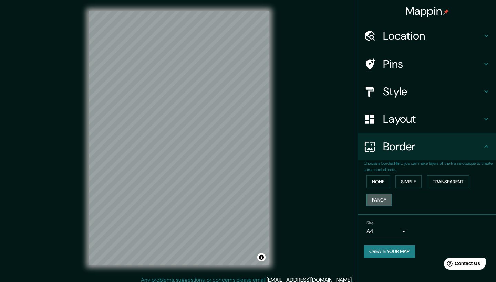
click at [377, 197] on button "Fancy" at bounding box center [378, 200] width 25 height 13
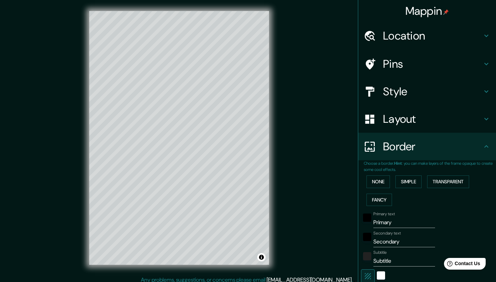
click at [395, 223] on input "Primary" at bounding box center [404, 222] width 62 height 11
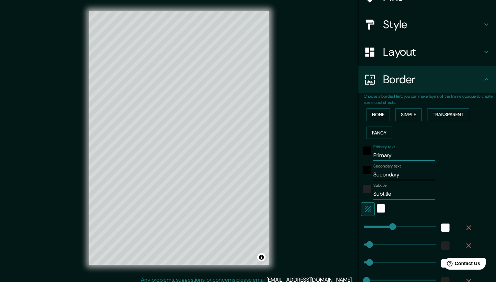
type input "209"
type input "M"
type input "209"
type input "42"
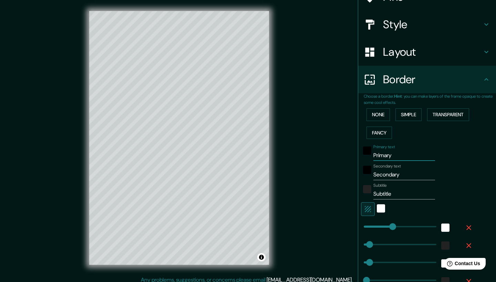
type input "21"
type input "Ma"
type input "209"
type input "42"
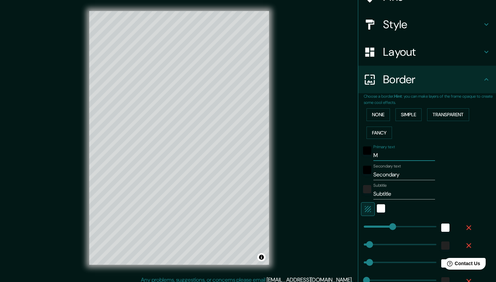
type input "21"
type input "Mad"
type input "209"
type input "42"
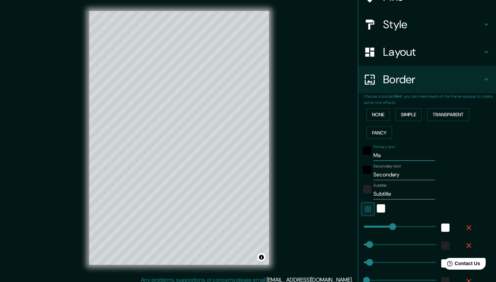
type input "21"
type input "Madr"
type input "209"
type input "42"
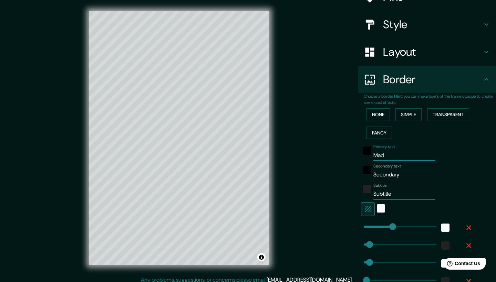
type input "21"
type input "Madri"
type input "209"
type input "42"
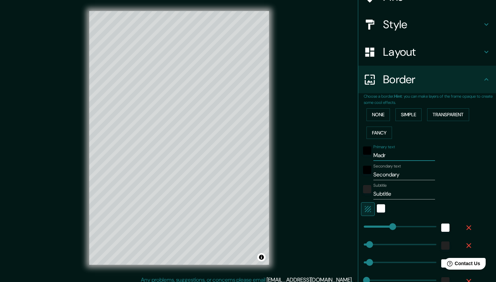
type input "21"
type input "Madrid"
type input "209"
type input "42"
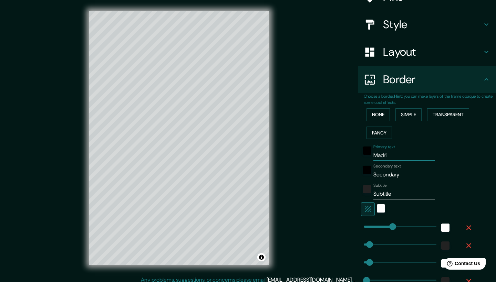
type input "21"
type input "209"
type input "Madrid"
click at [390, 191] on input "Subtitle" at bounding box center [404, 194] width 62 height 11
click at [396, 173] on input "Secondary" at bounding box center [404, 174] width 62 height 11
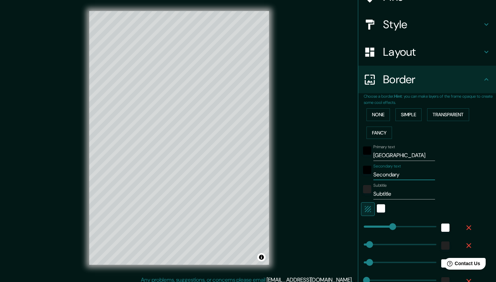
click at [396, 173] on input "Secondary" at bounding box center [404, 174] width 62 height 11
type input "209"
type input "42"
type input "21"
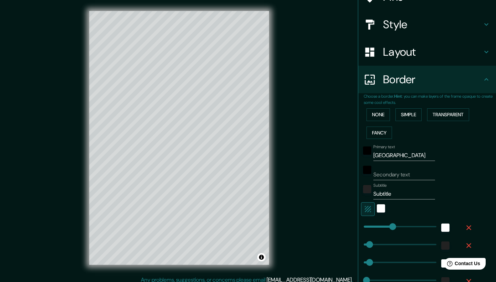
click at [410, 185] on div "Subtitle Subtitle" at bounding box center [404, 191] width 62 height 17
click at [409, 189] on input "Subtitle" at bounding box center [404, 194] width 62 height 11
type input "209"
type input "42"
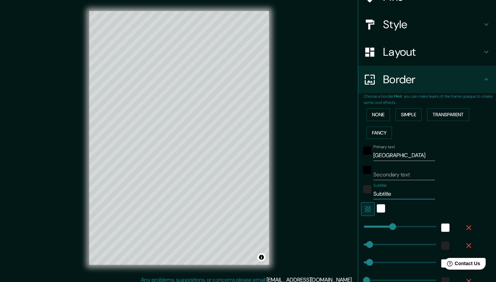
type input "42"
type input "21"
type input "C"
type input "209"
type input "42"
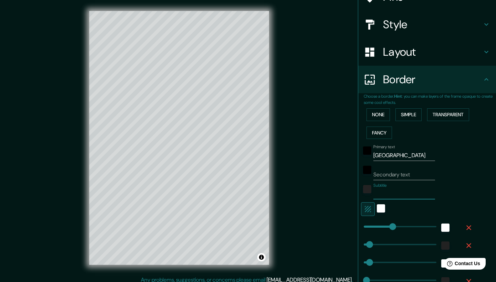
type input "42"
type input "21"
type input "Co"
type input "209"
type input "42"
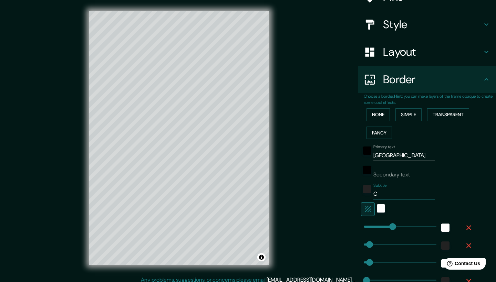
type input "42"
type input "21"
type input "Com"
type input "209"
type input "42"
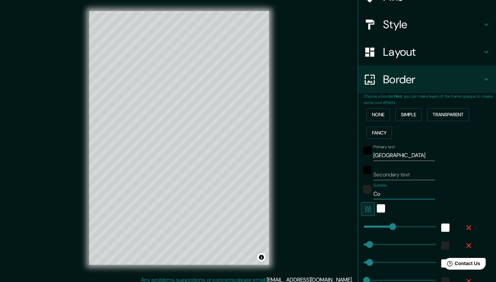
type input "42"
type input "21"
type input "Comi"
type input "209"
type input "42"
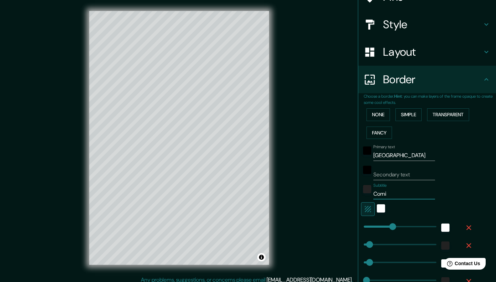
type input "42"
type input "21"
type input "Comin"
type input "209"
type input "42"
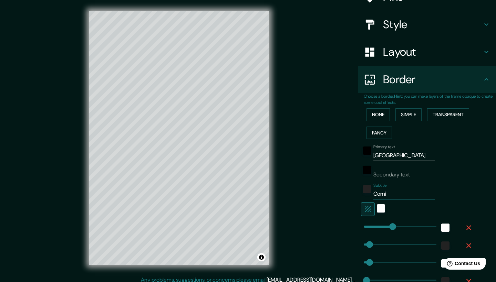
type input "42"
type input "21"
type input "Comi"
type input "209"
type input "42"
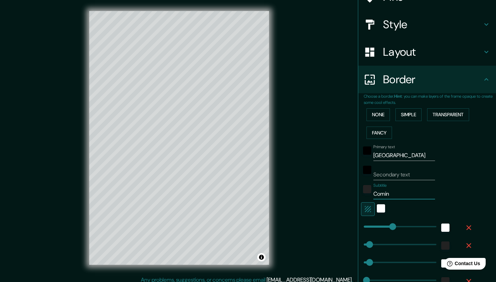
type input "42"
type input "21"
type input "Com"
type input "209"
type input "42"
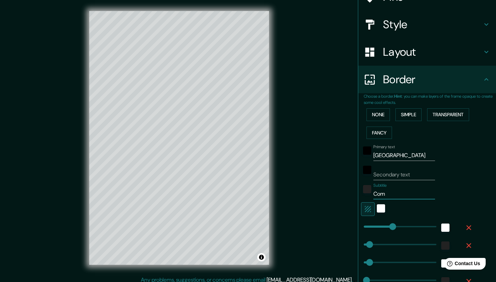
type input "42"
type input "21"
type input "Comu"
type input "209"
type input "42"
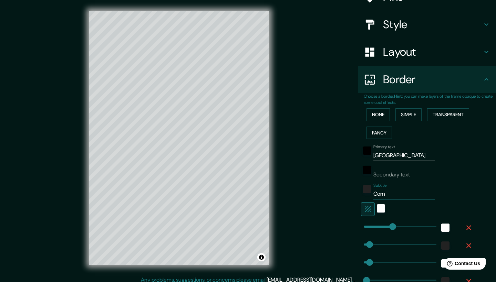
type input "42"
type input "21"
type input "Comun"
type input "209"
type input "42"
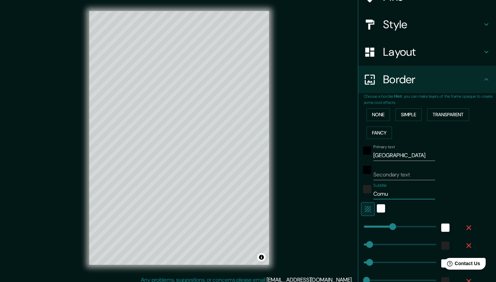
type input "42"
type input "21"
type input "Comuni"
type input "209"
type input "42"
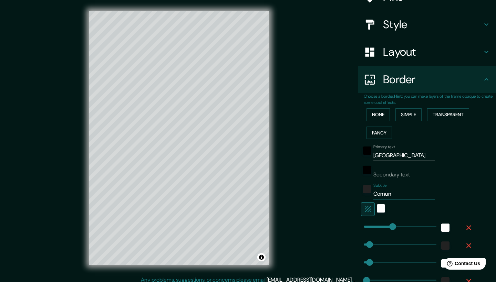
type input "42"
type input "21"
type input "Comunid"
type input "209"
type input "42"
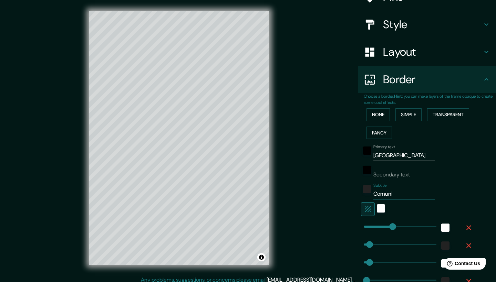
type input "42"
type input "21"
type input "Comunida"
type input "209"
type input "42"
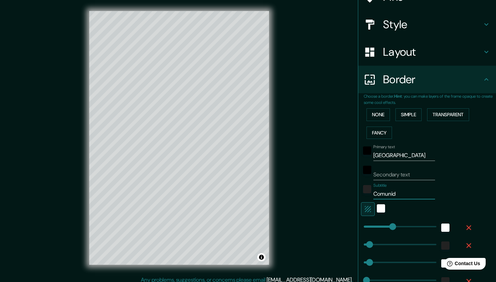
type input "42"
type input "21"
type input "Comunidad"
type input "209"
type input "42"
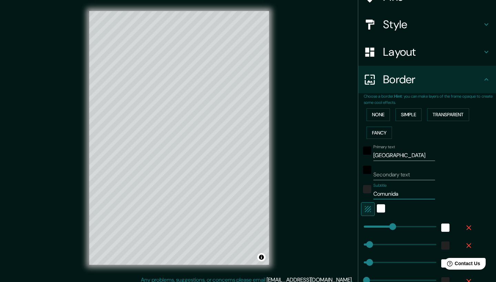
type input "42"
type input "21"
click at [409, 189] on input "Comunidad" at bounding box center [404, 194] width 62 height 11
click at [402, 192] on input "Comunidad" at bounding box center [404, 194] width 62 height 11
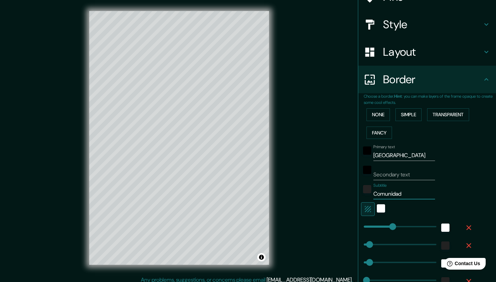
click at [402, 192] on input "Comunidad" at bounding box center [404, 194] width 62 height 11
type input "209"
type input "42"
type input "21"
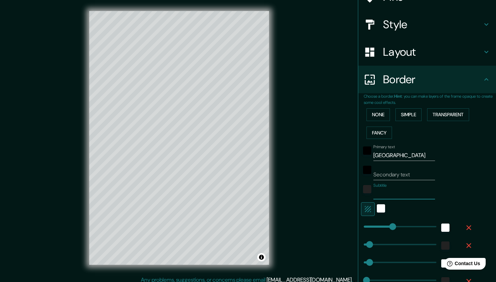
click at [398, 171] on input "Secondary text" at bounding box center [404, 174] width 62 height 11
type input "C"
type input "209"
type input "42"
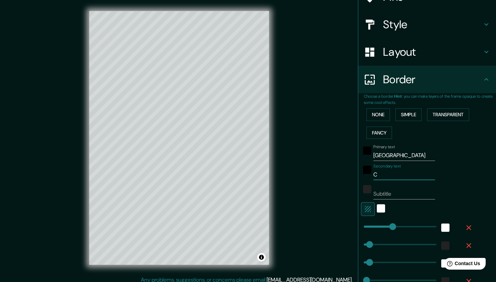
type input "21"
type input "Co"
type input "209"
type input "42"
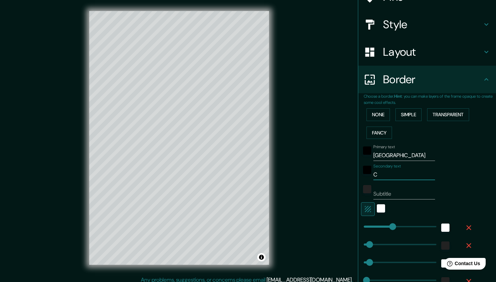
type input "21"
type input "Com"
type input "209"
type input "42"
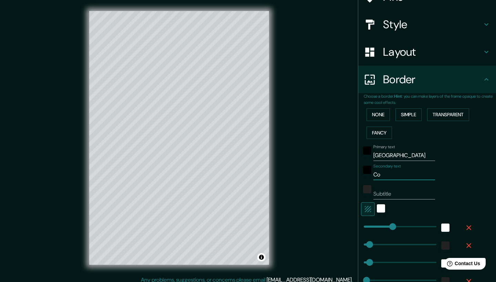
type input "21"
type input "Comu"
type input "209"
type input "42"
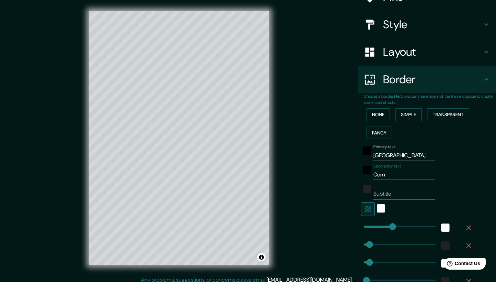
type input "21"
type input "Comun"
type input "209"
type input "42"
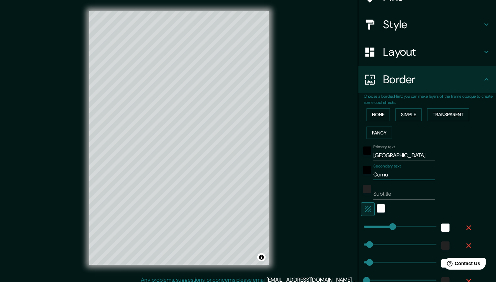
type input "21"
type input "Comuni"
type input "209"
type input "42"
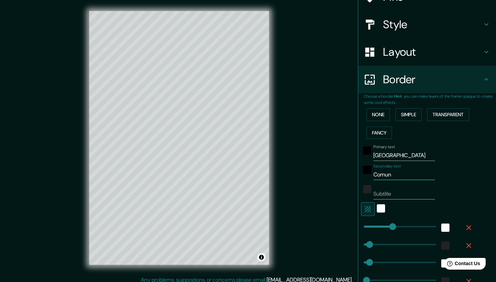
type input "21"
type input "Comunid"
type input "209"
type input "42"
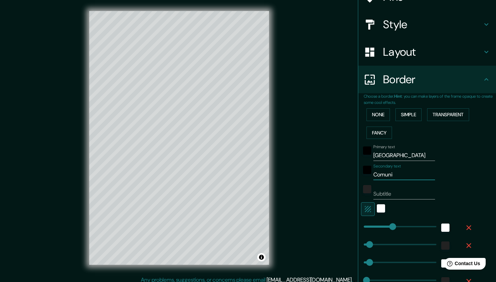
type input "21"
type input "Comunida"
type input "209"
type input "42"
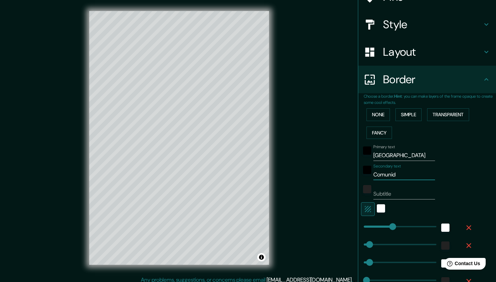
type input "21"
type input "Comunidad"
type input "209"
type input "42"
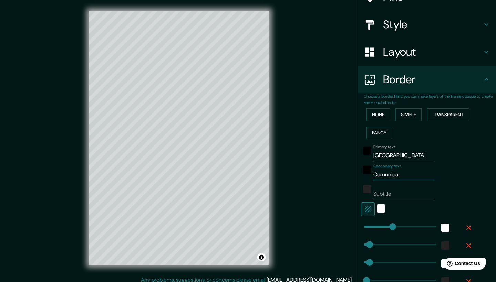
type input "21"
type input "Comunidad"
type input "209"
type input "42"
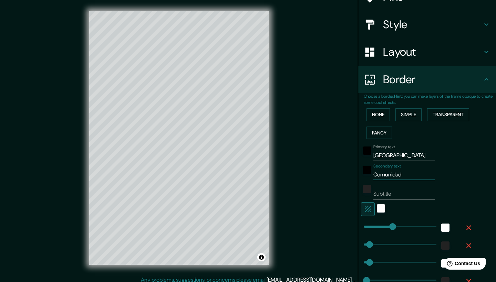
type input "21"
type input "Comunidad d"
type input "209"
type input "42"
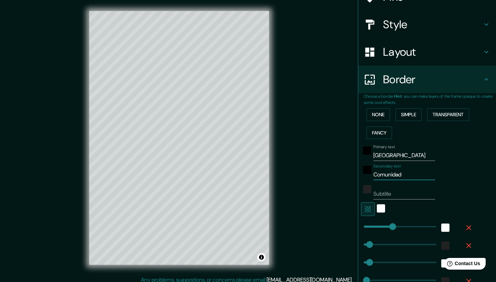
type input "21"
type input "Comunidad de"
type input "209"
type input "42"
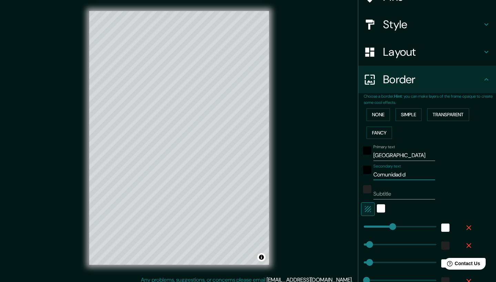
type input "21"
type input "Comunidad de"
type input "209"
type input "42"
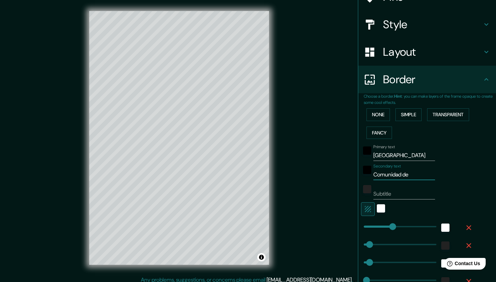
type input "21"
type input "Comunidad de a"
type input "209"
type input "42"
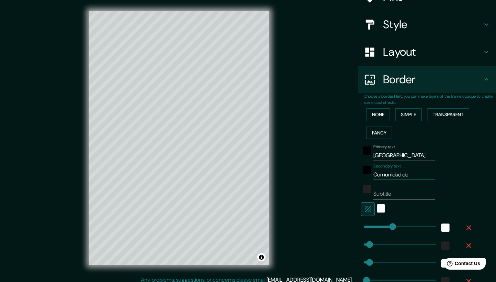
type input "21"
type input "Comunidad de"
type input "209"
type input "42"
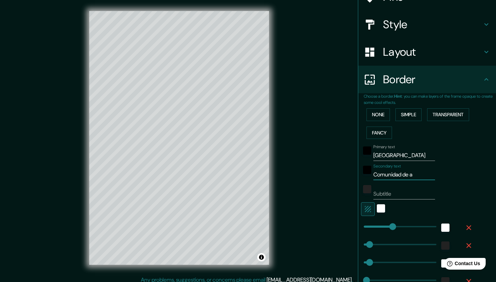
type input "21"
type input "Comunidad de m"
type input "209"
type input "42"
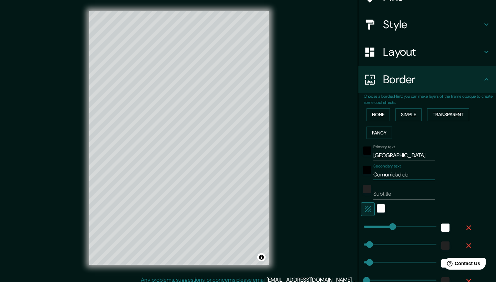
type input "21"
type input "Comunidad de ma"
type input "209"
drag, startPoint x: 449, startPoint y: 164, endPoint x: 405, endPoint y: 171, distance: 43.9
click at [405, 170] on input "Comunidad de Madrid" at bounding box center [404, 174] width 62 height 11
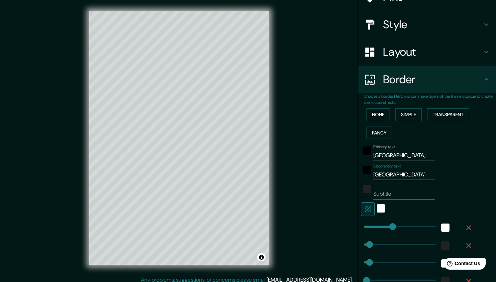
click at [405, 171] on input "Comunidad de Madrid" at bounding box center [404, 174] width 62 height 11
click at [405, 172] on input "Comunidad de Madrid" at bounding box center [404, 174] width 62 height 11
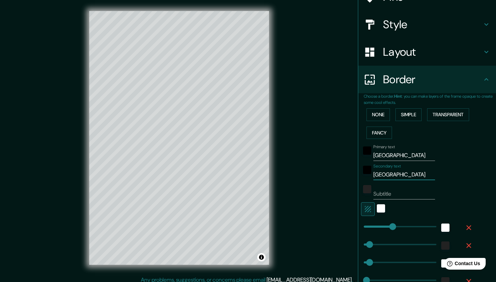
click at [405, 172] on input "Comunidad de Madrid" at bounding box center [404, 174] width 62 height 11
click at [399, 189] on input "Subtitle" at bounding box center [404, 194] width 62 height 11
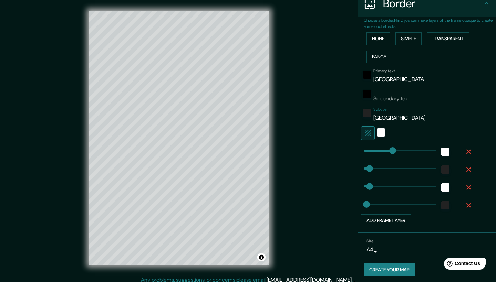
scroll to position [143, 0]
click at [391, 264] on button "Create your map" at bounding box center [389, 270] width 51 height 13
click at [391, 269] on div "Create your map" at bounding box center [427, 270] width 127 height 13
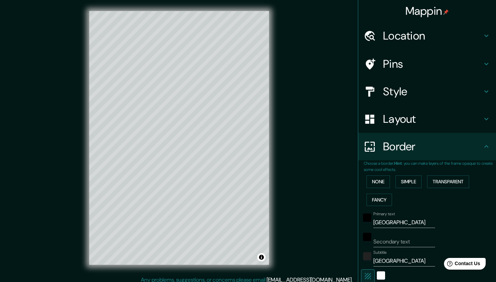
scroll to position [0, 0]
click at [377, 197] on button "Fancy" at bounding box center [378, 200] width 25 height 13
click at [391, 222] on input "Madrid" at bounding box center [404, 222] width 62 height 11
drag, startPoint x: 398, startPoint y: 220, endPoint x: 356, endPoint y: 221, distance: 41.7
click at [356, 221] on div "Mappin Location Madrid, Madrid, España Pins Style Layout Border Choose a border…" at bounding box center [248, 143] width 496 height 287
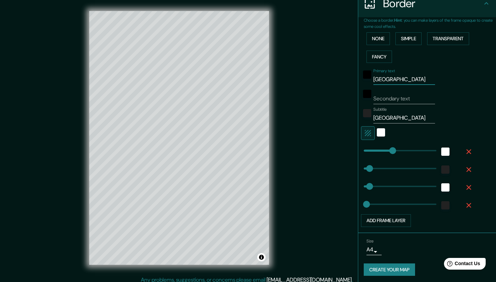
scroll to position [143, 0]
click at [402, 96] on input "Secondary text" at bounding box center [404, 99] width 62 height 11
click at [461, 96] on div "Secondary text" at bounding box center [417, 96] width 113 height 17
click at [416, 115] on input "Comunidad de Madrid" at bounding box center [404, 118] width 62 height 11
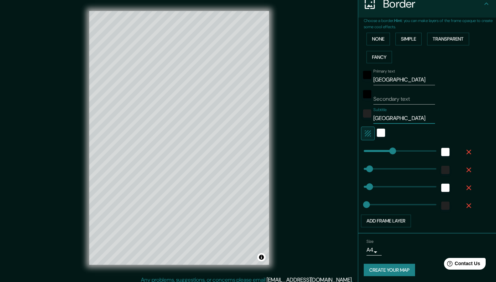
click at [416, 115] on input "Comunidad de Madrid" at bounding box center [404, 118] width 62 height 11
click at [467, 114] on div "Subtitle Comunidad de Madrid" at bounding box center [417, 115] width 113 height 17
click at [409, 115] on input "Comunidad de Madrid" at bounding box center [404, 118] width 62 height 11
click at [418, 114] on input "Comunidad de Madrid" at bounding box center [404, 118] width 62 height 11
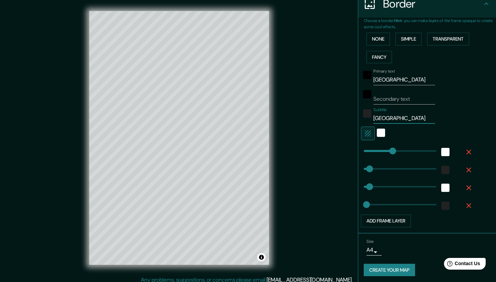
click at [418, 114] on input "Comunidad de Madrid" at bounding box center [404, 118] width 62 height 11
click at [414, 94] on input "Secondary text" at bounding box center [404, 99] width 62 height 11
click at [403, 268] on button "Create your map" at bounding box center [389, 270] width 51 height 13
click at [403, 268] on div "Create your map" at bounding box center [427, 270] width 127 height 13
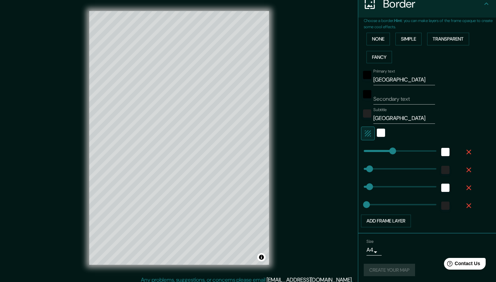
click at [403, 268] on div "Create your map" at bounding box center [427, 270] width 127 height 13
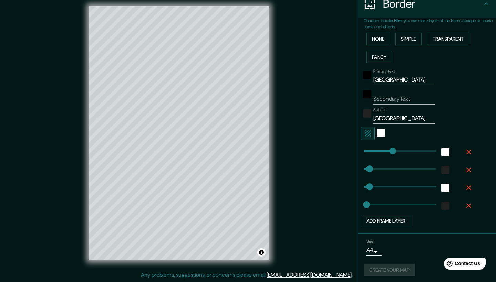
scroll to position [5, 0]
click at [391, 270] on button "Create your map" at bounding box center [389, 270] width 51 height 13
click at [391, 270] on div "Create your map" at bounding box center [427, 270] width 127 height 13
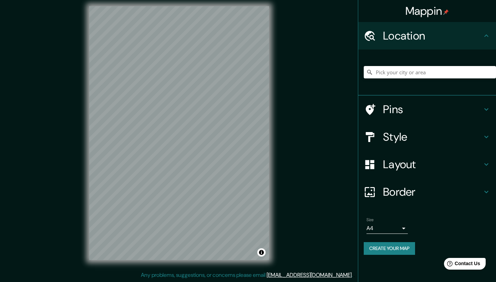
click at [385, 240] on div "Size A4 single Create your map" at bounding box center [427, 238] width 127 height 46
click at [385, 242] on button "Create your map" at bounding box center [389, 248] width 51 height 13
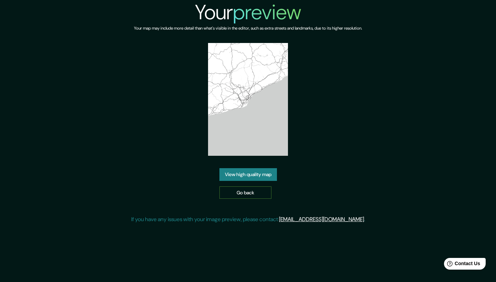
click at [260, 195] on link "Go back" at bounding box center [245, 193] width 52 height 13
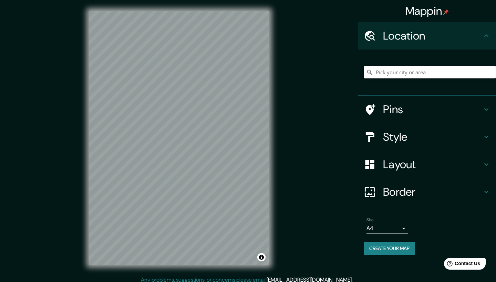
click at [396, 77] on input "Pick your city or area" at bounding box center [430, 72] width 132 height 12
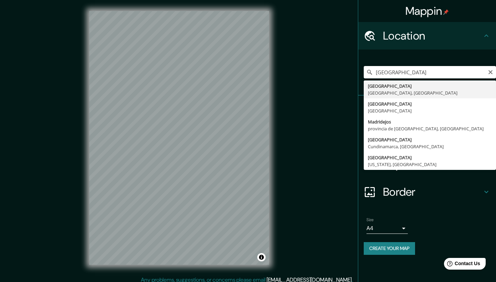
type input "[GEOGRAPHIC_DATA], [GEOGRAPHIC_DATA], [GEOGRAPHIC_DATA]"
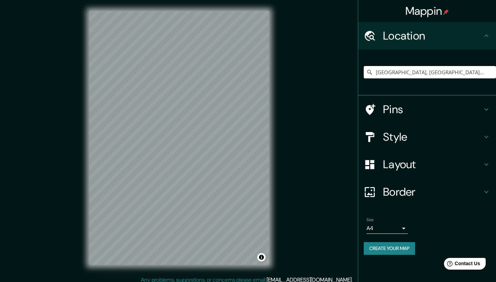
click at [409, 135] on h4 "Style" at bounding box center [432, 137] width 99 height 14
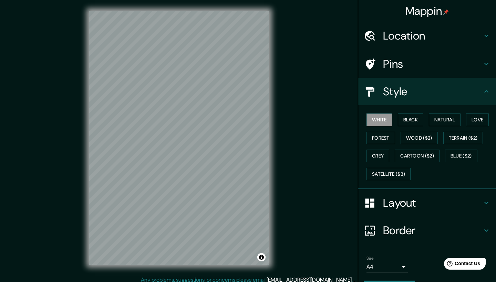
click at [394, 190] on div "Layout" at bounding box center [427, 203] width 138 height 28
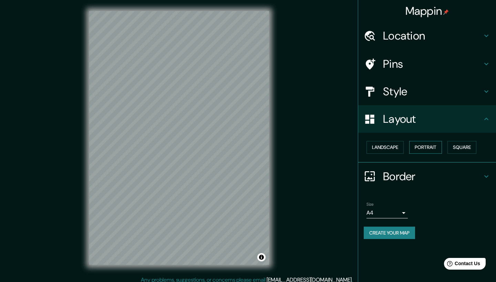
click at [423, 150] on button "Portrait" at bounding box center [425, 147] width 33 height 13
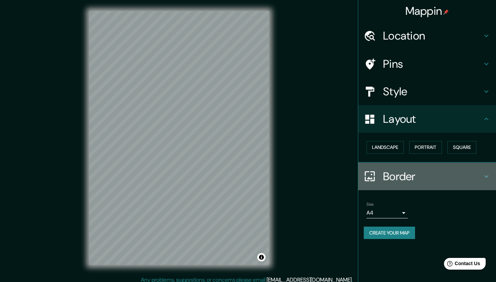
click at [412, 176] on h4 "Border" at bounding box center [432, 177] width 99 height 14
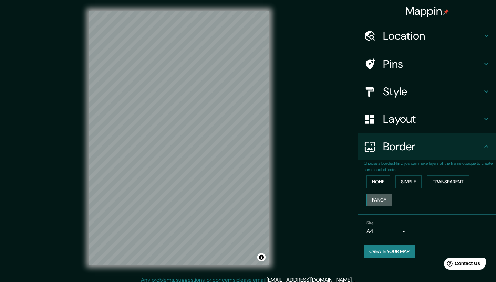
click at [379, 200] on button "Fancy" at bounding box center [378, 200] width 25 height 13
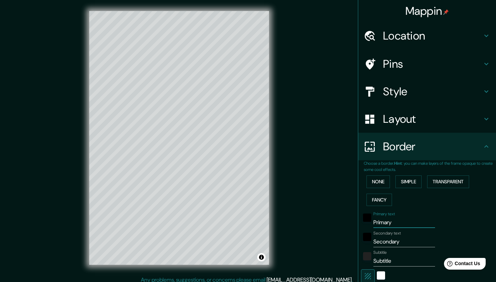
click at [383, 222] on input "Primary" at bounding box center [404, 222] width 62 height 11
type input "M"
type input "209"
type input "42"
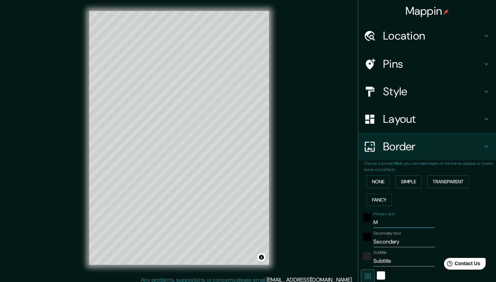
type input "42"
type input "21"
type input "Ma"
type input "209"
type input "42"
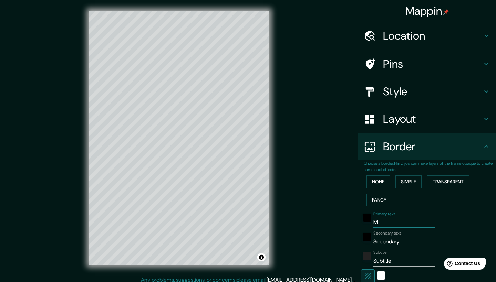
type input "42"
type input "21"
type input "Mad"
type input "209"
type input "42"
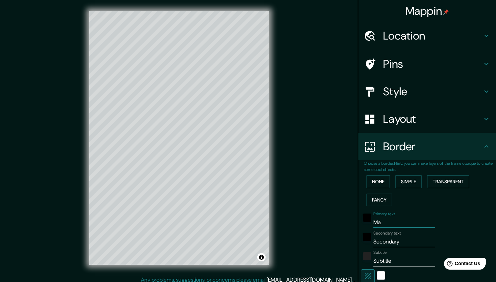
type input "42"
type input "21"
type input "Madr"
type input "209"
type input "42"
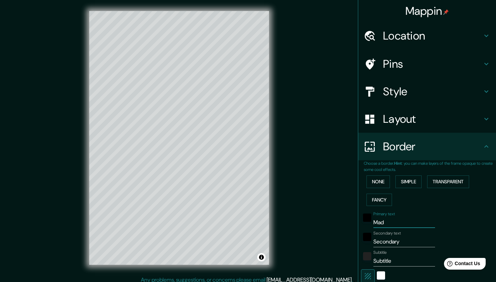
type input "42"
type input "21"
type input "Madri"
type input "209"
type input "42"
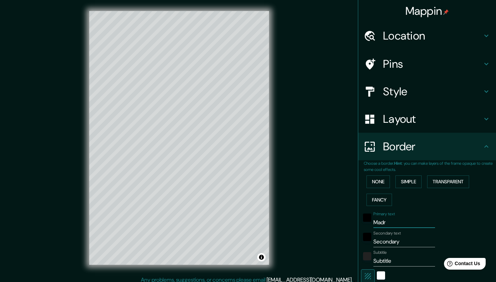
type input "42"
type input "21"
type input "[GEOGRAPHIC_DATA]"
type input "209"
type input "42"
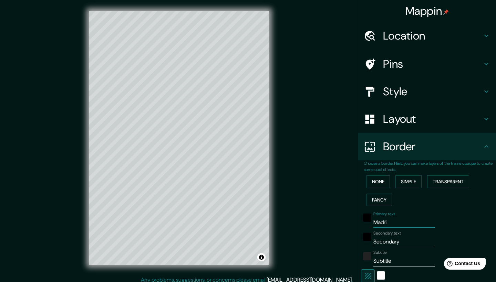
type input "42"
type input "21"
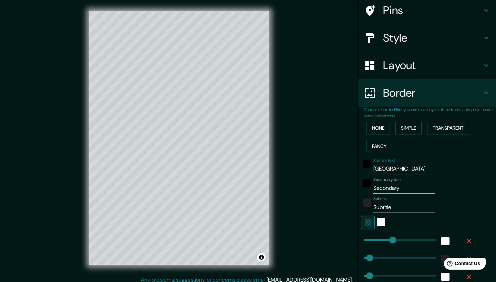
scroll to position [61, 0]
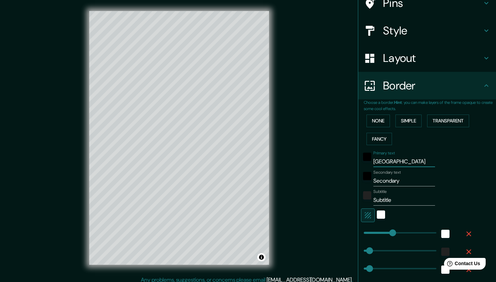
type input "209"
type input "[GEOGRAPHIC_DATA]"
click at [408, 186] on div "Primary text Madrid Secondary text Secondary Subtitle Subtitle Add frame layer" at bounding box center [419, 229] width 110 height 162
click at [408, 183] on input "Secondary" at bounding box center [404, 181] width 62 height 11
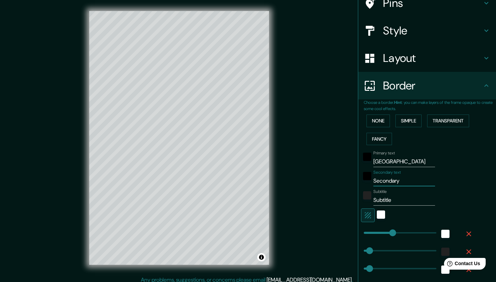
type input "209"
type input "42"
type input "21"
click at [400, 197] on input "Subtitle" at bounding box center [404, 200] width 62 height 11
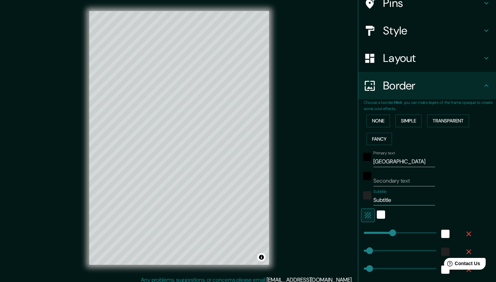
type input "SubtitleC"
type input "209"
type input "42"
type input "21"
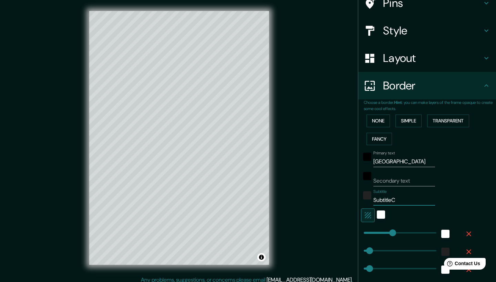
click at [392, 197] on input "SubtitleC" at bounding box center [404, 200] width 62 height 11
type input "C"
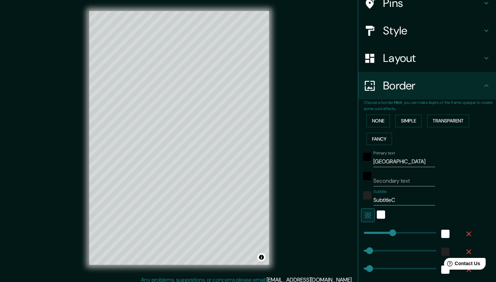
type input "209"
type input "42"
type input "21"
type input "Co"
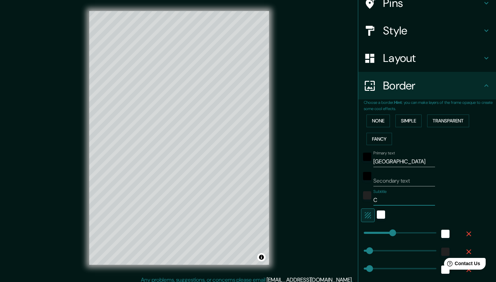
type input "209"
type input "42"
type input "21"
type input "Com"
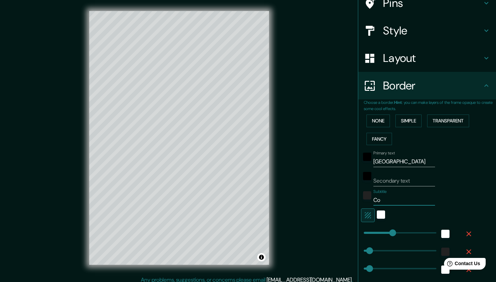
type input "209"
type input "42"
type input "21"
type input "Comu"
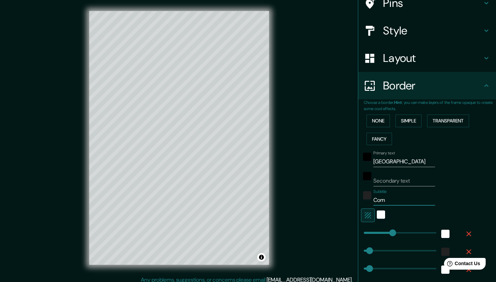
type input "209"
type input "42"
type input "21"
type input "Comun"
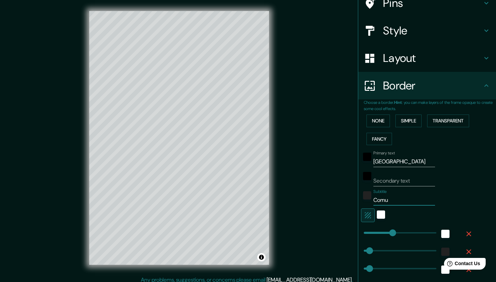
type input "209"
type input "42"
type input "21"
type input "Comuni"
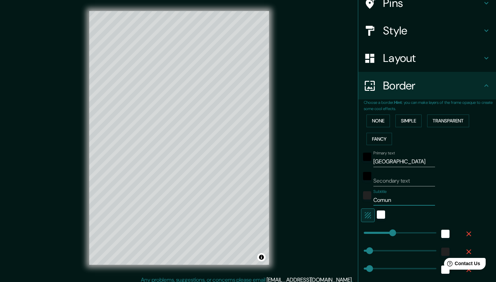
type input "209"
type input "42"
type input "21"
type input "Comunid"
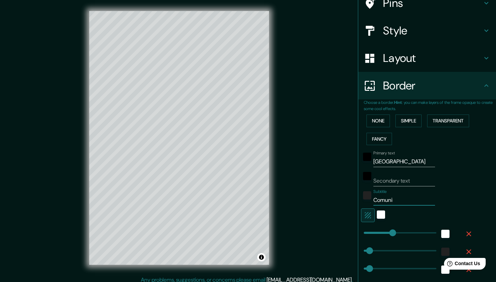
type input "209"
type input "42"
type input "21"
type input "Comunida"
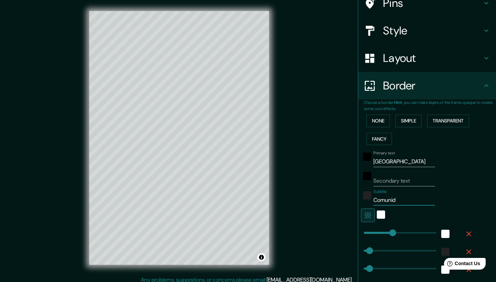
type input "209"
type input "42"
type input "21"
type input "Comunidad"
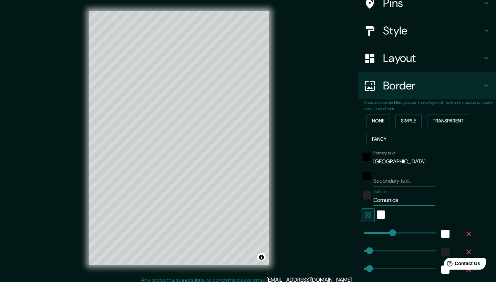
type input "209"
type input "42"
type input "21"
type input "Comunidad"
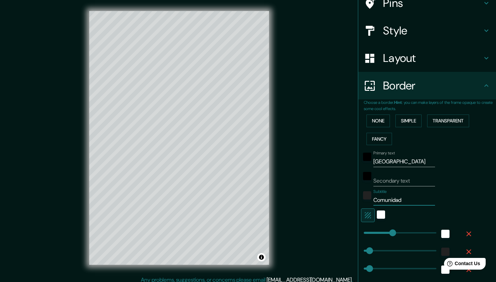
type input "209"
type input "42"
type input "21"
type input "Comunidad d"
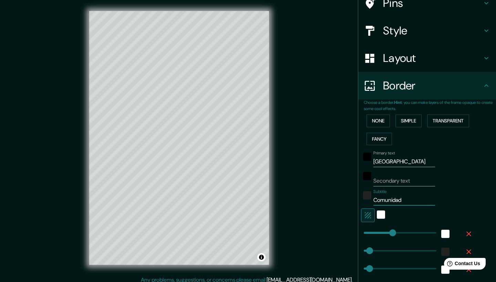
type input "209"
type input "42"
type input "21"
type input "Comunidad de"
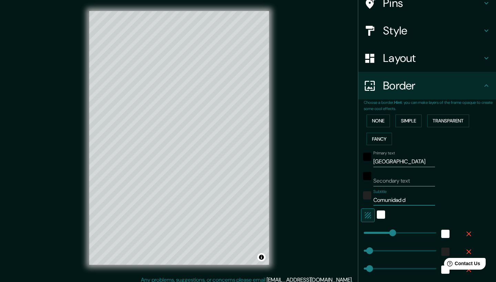
type input "209"
type input "42"
type input "21"
type input "Comunidad de"
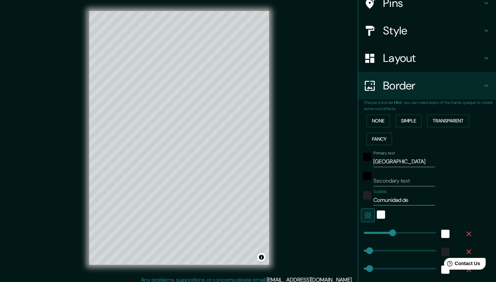
type input "209"
type input "42"
type input "21"
type input "Comunidad de M"
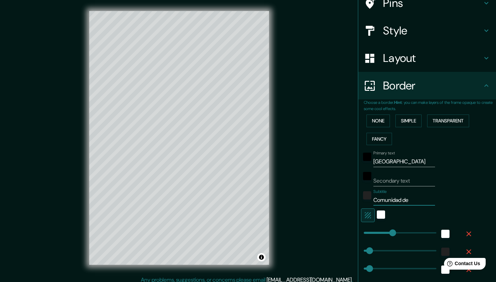
type input "209"
type input "42"
type input "21"
type input "Comunidad de Ma"
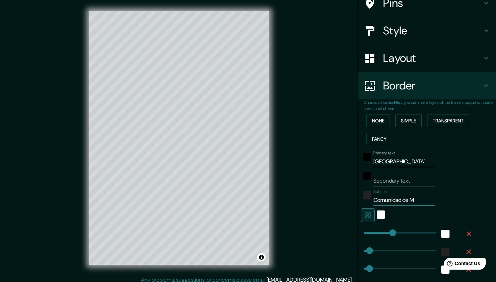
type input "209"
type input "42"
type input "21"
type input "Comunidad de Mad"
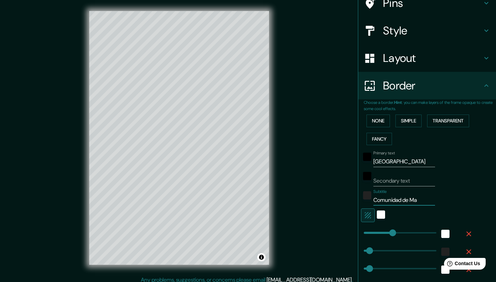
type input "209"
type input "42"
type input "21"
type input "Comunidad de Madr"
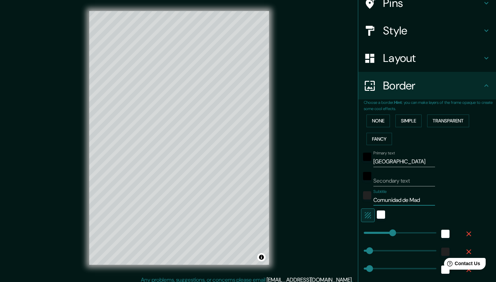
type input "209"
type input "42"
type input "21"
type input "Comunidad de Madri"
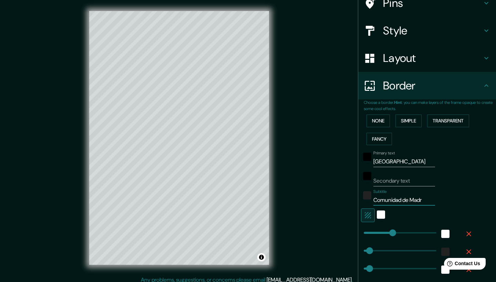
type input "209"
type input "42"
type input "21"
type input "Comunidad de Madrid"
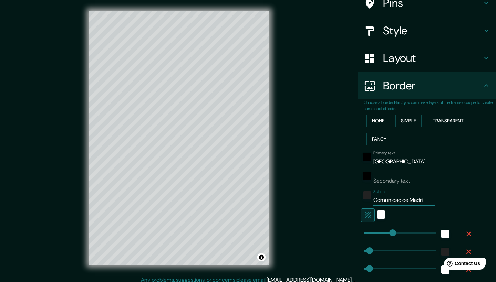
type input "209"
type input "42"
type input "21"
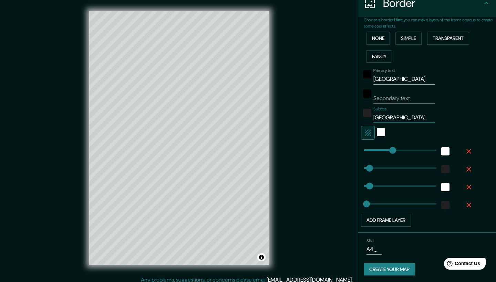
scroll to position [143, 0]
type input "Comunidad de Madrid"
click at [389, 266] on button "Create your map" at bounding box center [389, 270] width 51 height 13
click at [384, 269] on button "Create your map" at bounding box center [389, 270] width 51 height 13
type input "209"
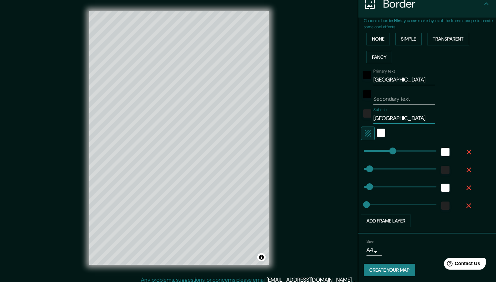
click at [410, 118] on input "Comunidad de Madrid" at bounding box center [404, 118] width 62 height 11
click at [397, 94] on input "Secondary text" at bounding box center [404, 99] width 62 height 11
paste input "Comunidad de Madrid"
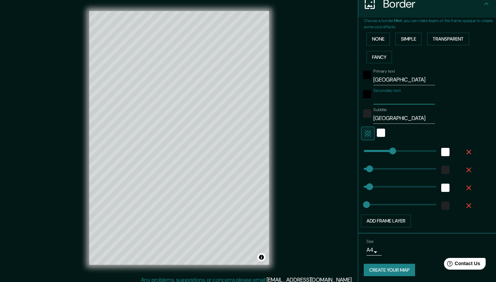
type input "Comunidad de Madrid"
type input "209"
type input "42"
type input "21"
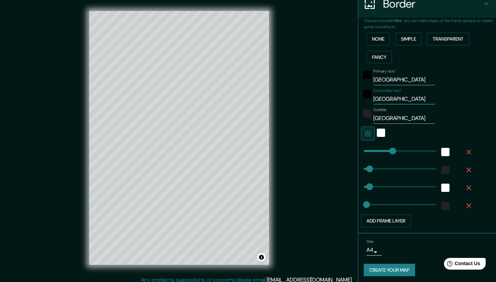
type input "Comunidad de Madrid"
click at [403, 121] on input "Comunidad de Madrid" at bounding box center [404, 118] width 62 height 11
click at [403, 119] on input "Comunidad de Madrid" at bounding box center [404, 118] width 62 height 11
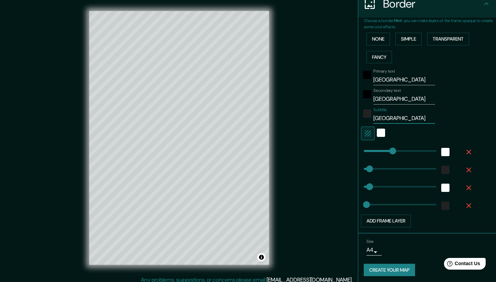
type input "209"
type input "42"
type input "21"
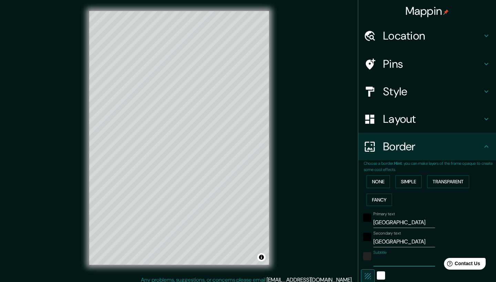
scroll to position [0, 0]
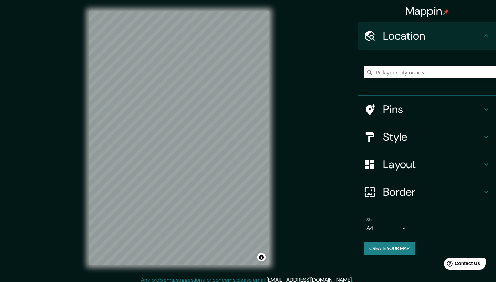
click at [399, 249] on button "Create your map" at bounding box center [389, 248] width 51 height 13
